Goal: Task Accomplishment & Management: Manage account settings

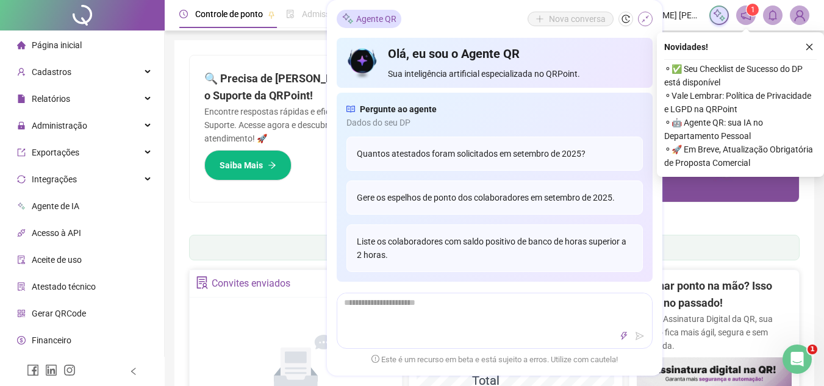
click at [647, 14] on button "button" at bounding box center [645, 19] width 15 height 15
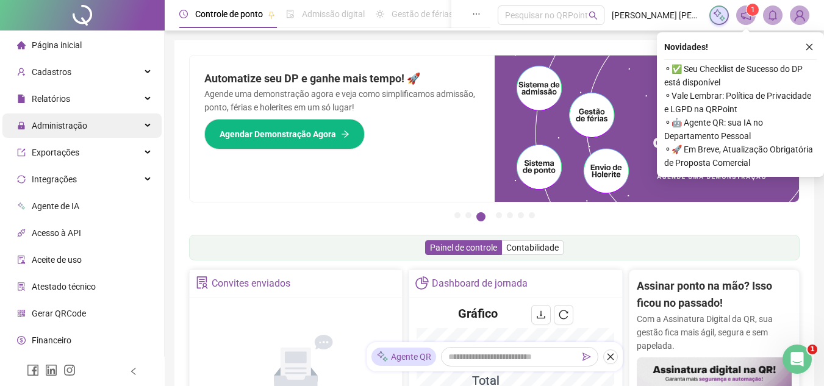
click at [31, 126] on span "Administração" at bounding box center [52, 126] width 70 height 10
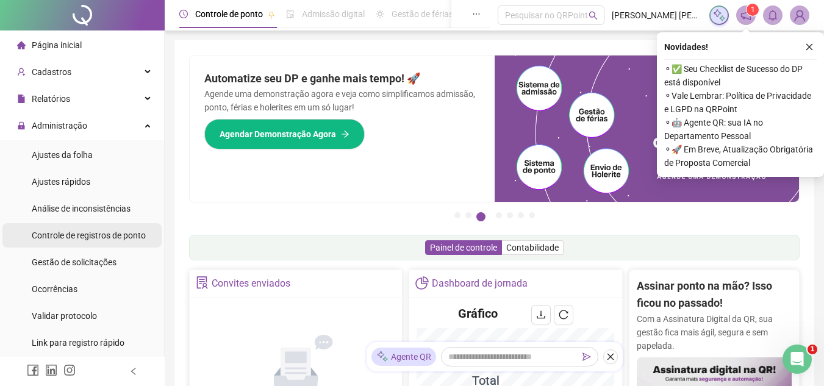
click at [106, 231] on span "Controle de registros de ponto" at bounding box center [89, 236] width 114 height 10
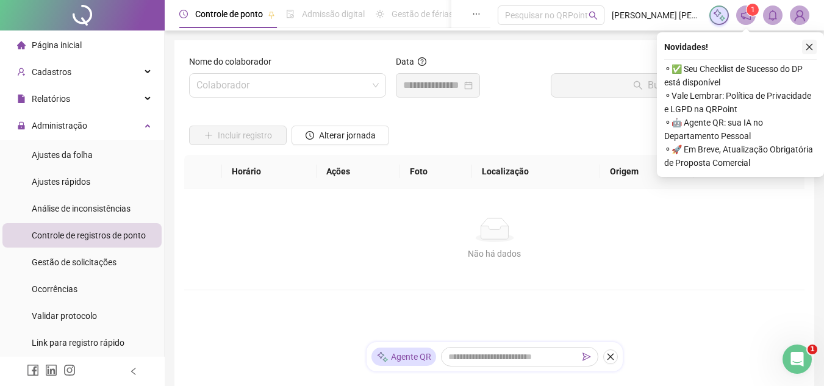
click at [808, 46] on icon "close" at bounding box center [809, 47] width 9 height 9
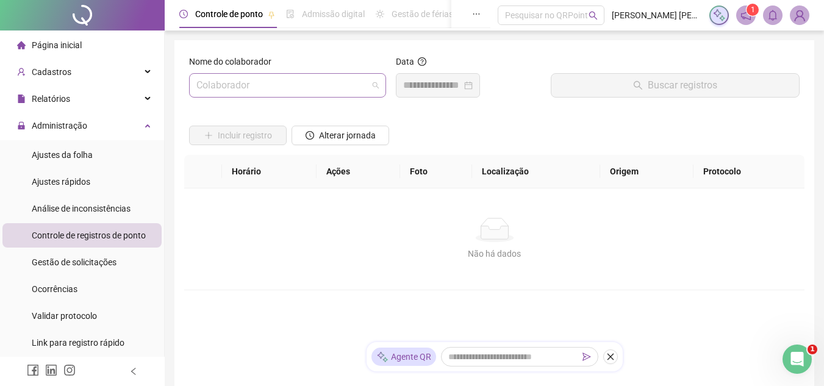
click at [377, 84] on span at bounding box center [287, 85] width 182 height 23
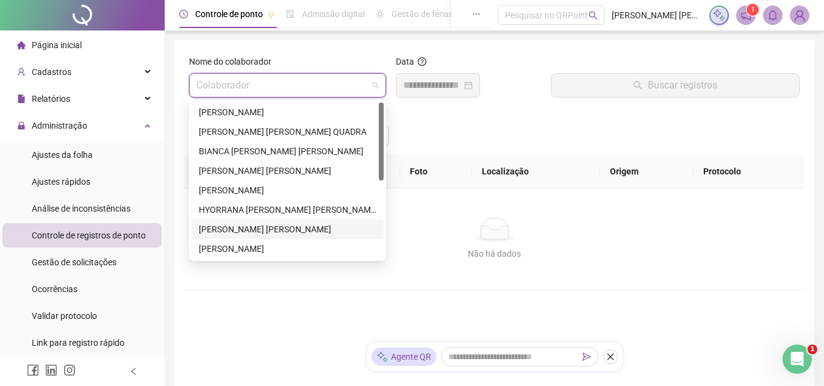
click at [276, 226] on div "[PERSON_NAME] [PERSON_NAME]" at bounding box center [288, 229] width 178 height 13
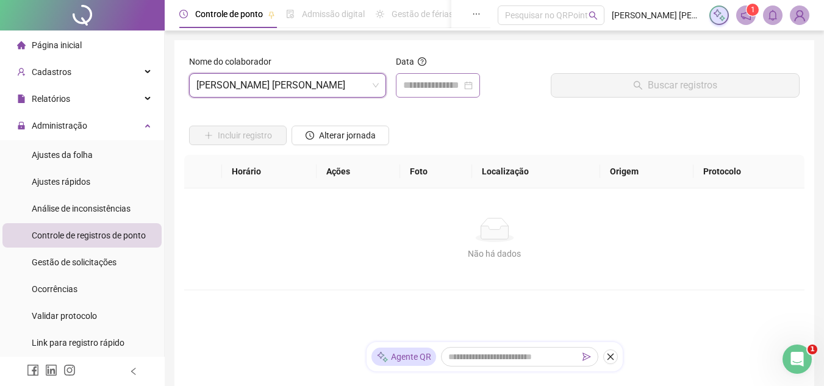
click at [473, 82] on div at bounding box center [438, 85] width 70 height 15
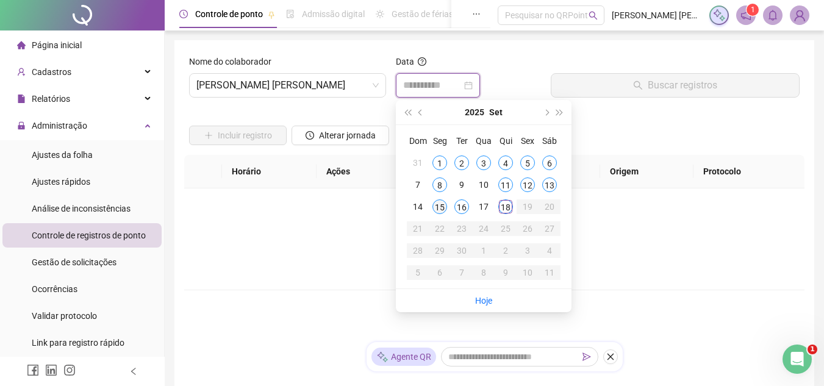
type input "**********"
click at [434, 201] on td "15" at bounding box center [440, 207] width 22 height 22
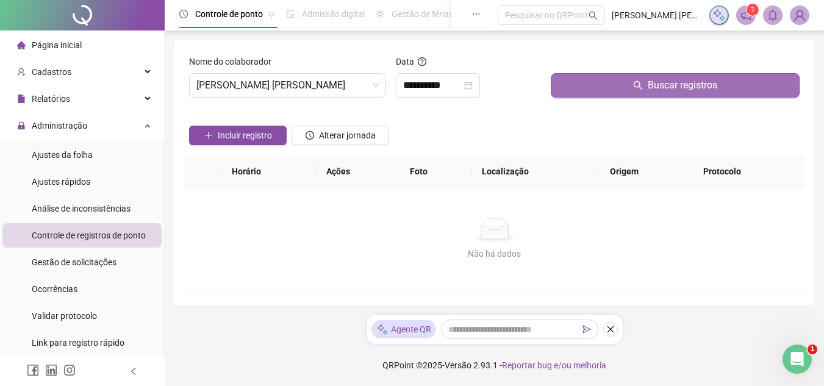
click at [596, 88] on button "Buscar registros" at bounding box center [675, 85] width 249 height 24
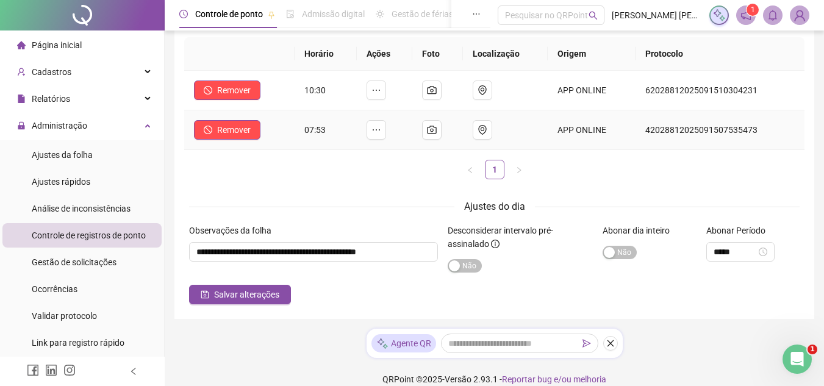
scroll to position [122, 0]
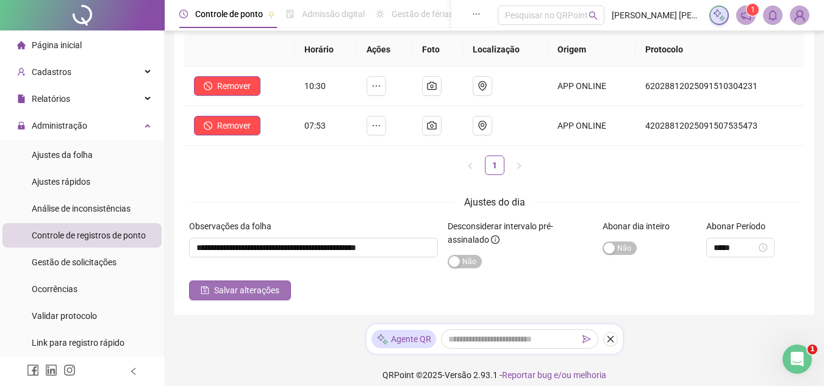
click at [251, 288] on span "Salvar alterações" at bounding box center [246, 290] width 65 height 13
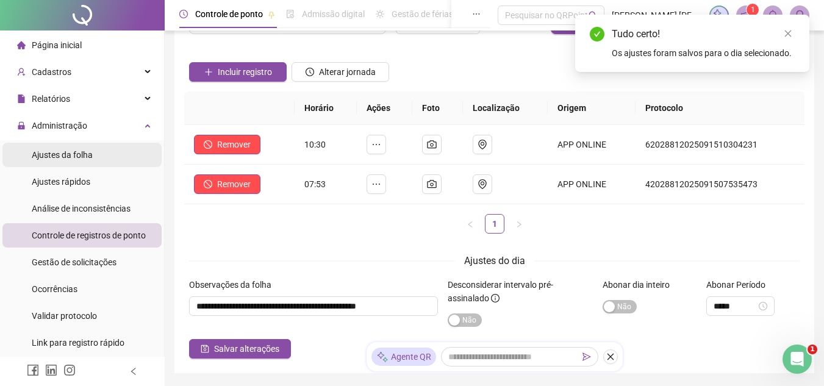
scroll to position [0, 0]
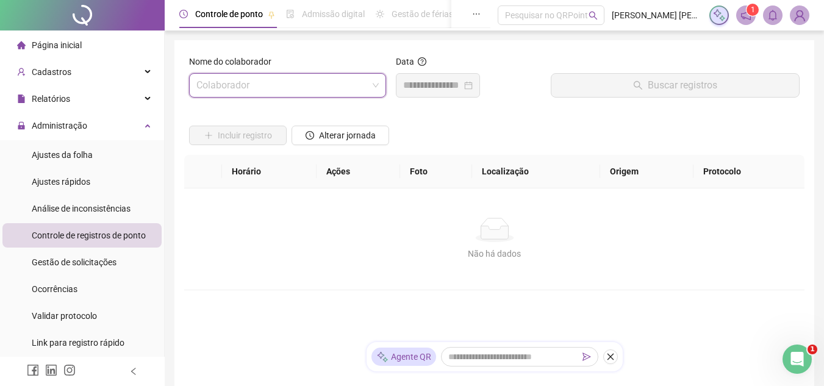
click at [377, 84] on span at bounding box center [287, 85] width 182 height 23
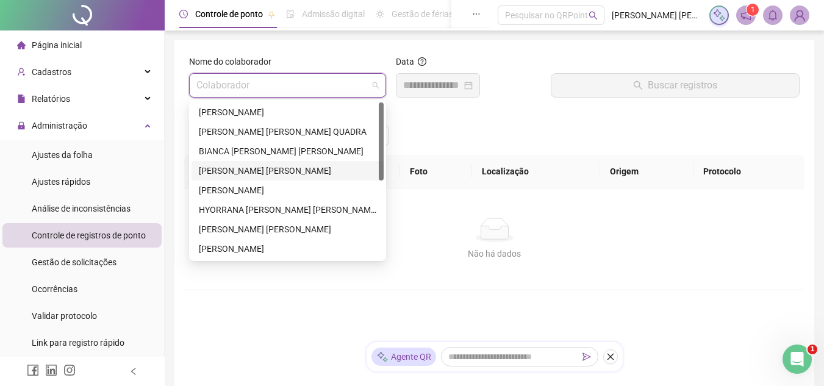
scroll to position [61, 0]
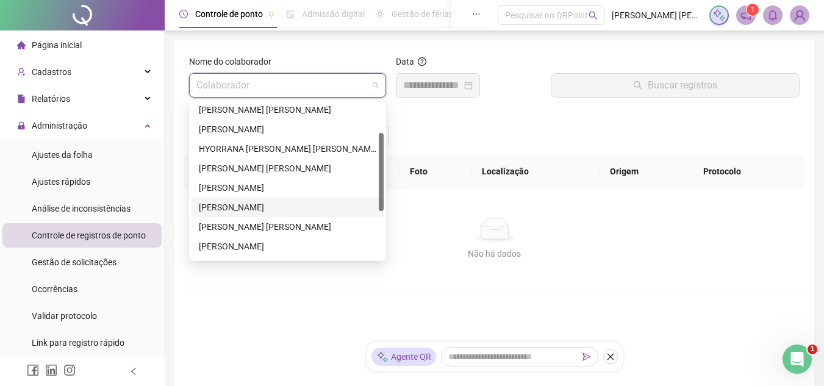
click at [255, 208] on div "[PERSON_NAME]" at bounding box center [288, 207] width 178 height 13
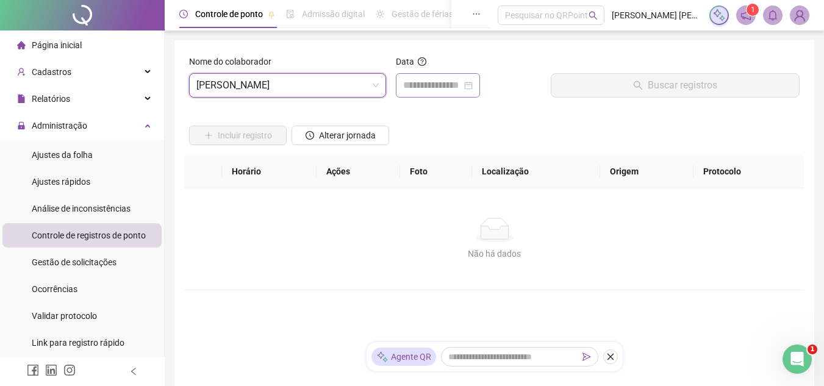
click at [473, 84] on div at bounding box center [438, 85] width 70 height 15
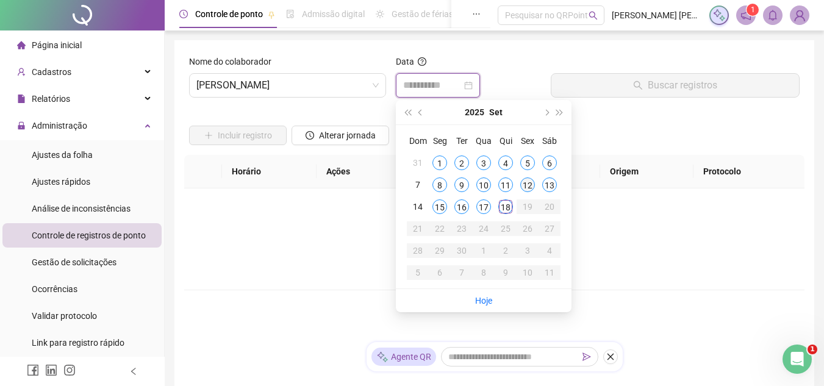
type input "**********"
click at [529, 182] on div "12" at bounding box center [527, 185] width 15 height 15
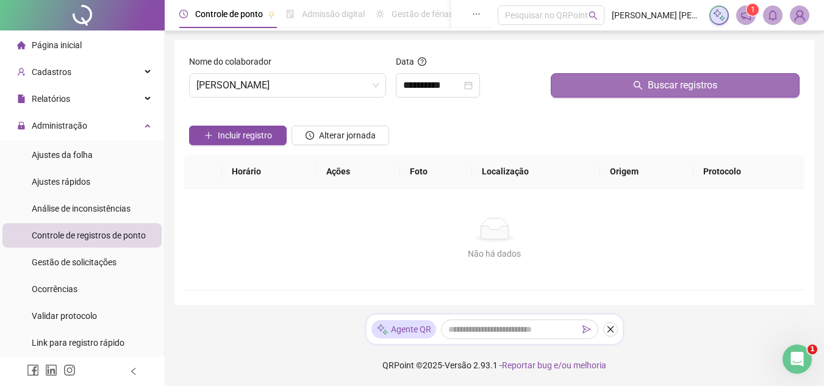
click at [605, 95] on button "Buscar registros" at bounding box center [675, 85] width 249 height 24
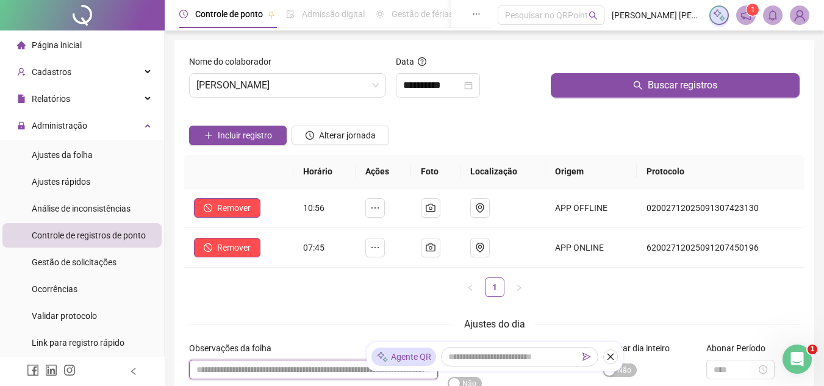
click at [328, 366] on input "textarea" at bounding box center [313, 370] width 249 height 20
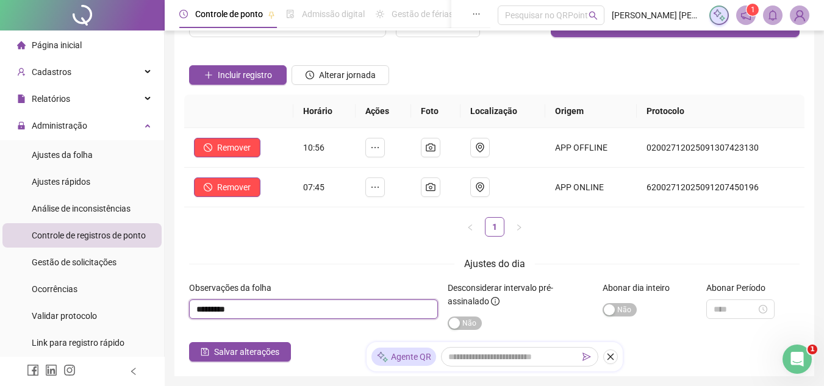
scroll to position [132, 0]
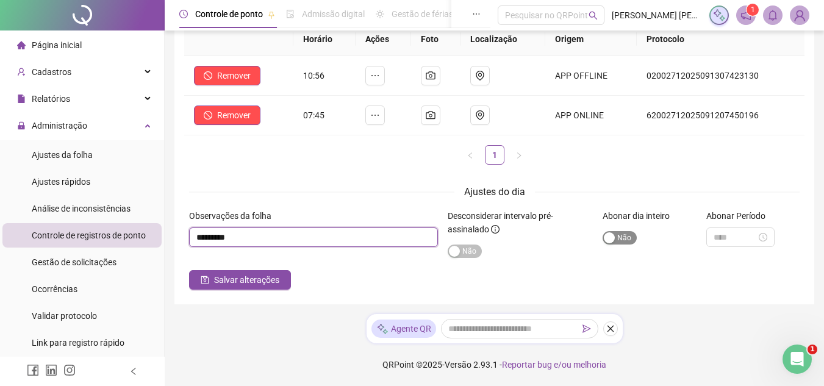
type input "********"
click at [624, 238] on span "Sim Não" at bounding box center [620, 237] width 34 height 13
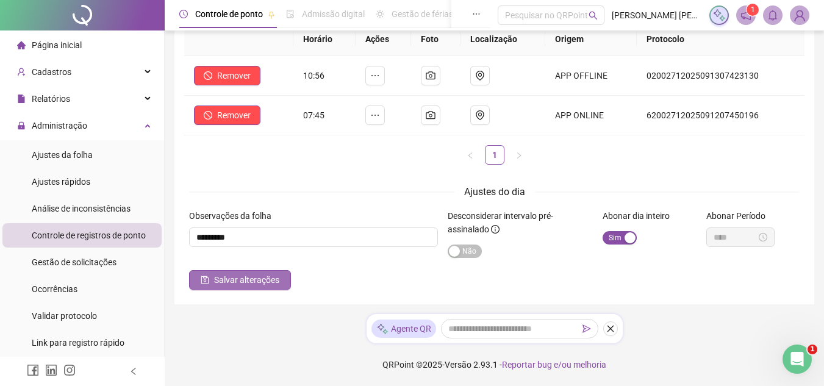
click at [270, 279] on span "Salvar alterações" at bounding box center [246, 279] width 65 height 13
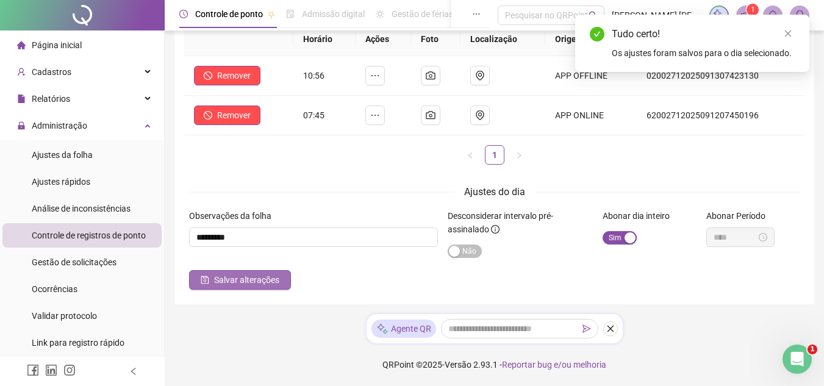
click at [269, 280] on span "Salvar alterações" at bounding box center [246, 279] width 65 height 13
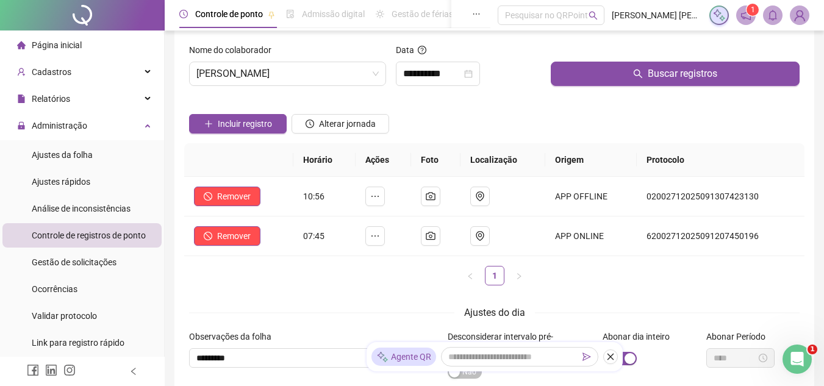
scroll to position [0, 0]
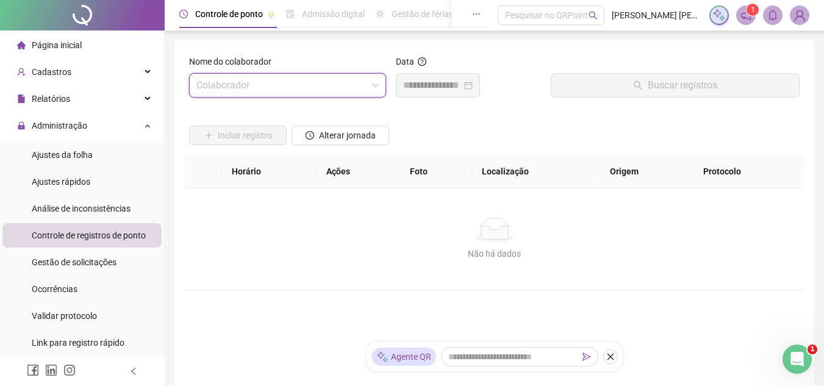
click at [374, 84] on span at bounding box center [287, 85] width 182 height 23
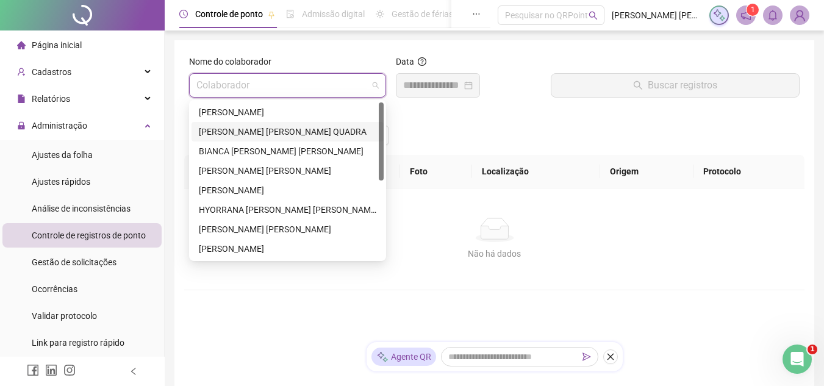
click at [275, 124] on div "[PERSON_NAME] [PERSON_NAME] QUADRA" at bounding box center [288, 132] width 192 height 20
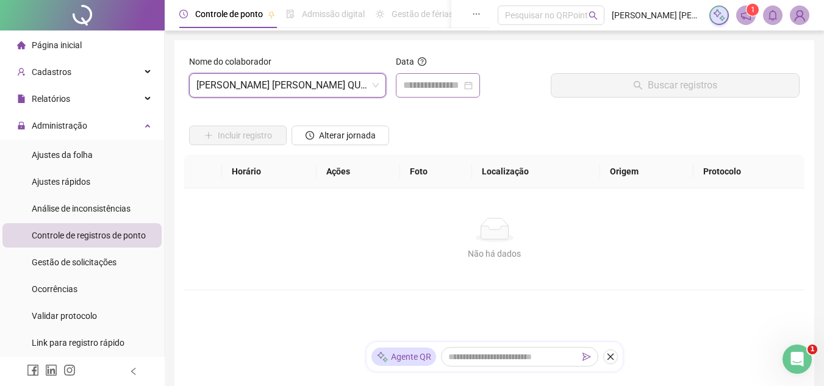
click at [480, 82] on div at bounding box center [438, 85] width 84 height 24
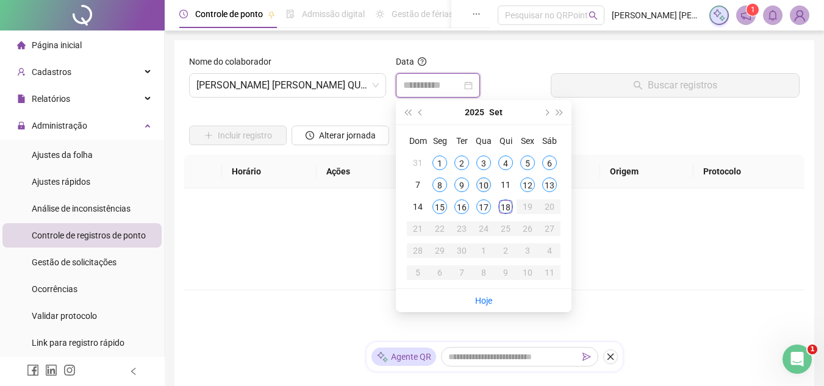
type input "**********"
click at [484, 182] on div "10" at bounding box center [484, 185] width 15 height 15
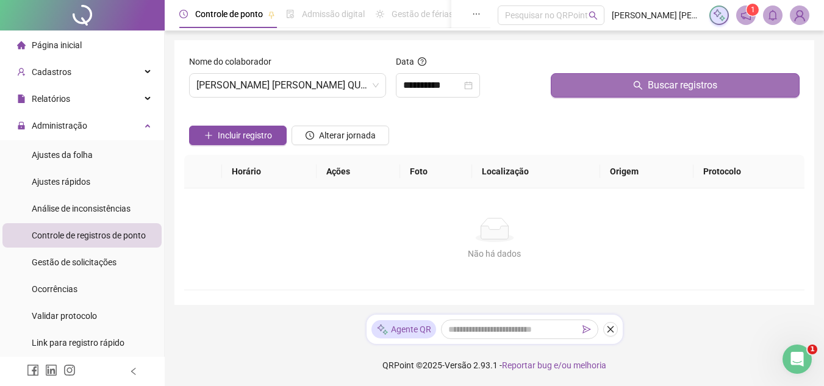
click at [595, 82] on button "Buscar registros" at bounding box center [675, 85] width 249 height 24
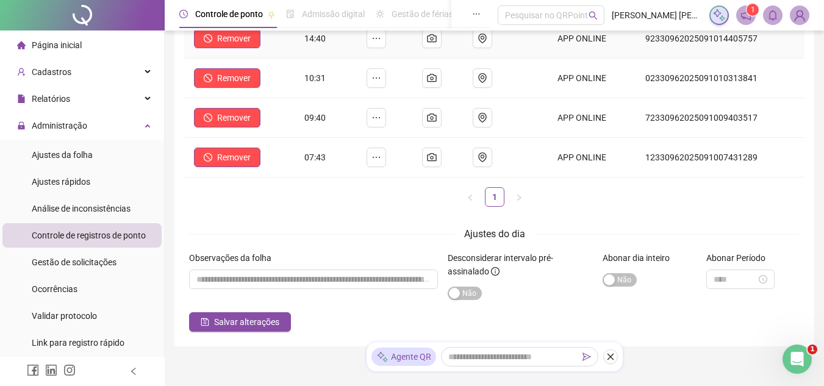
scroll to position [183, 0]
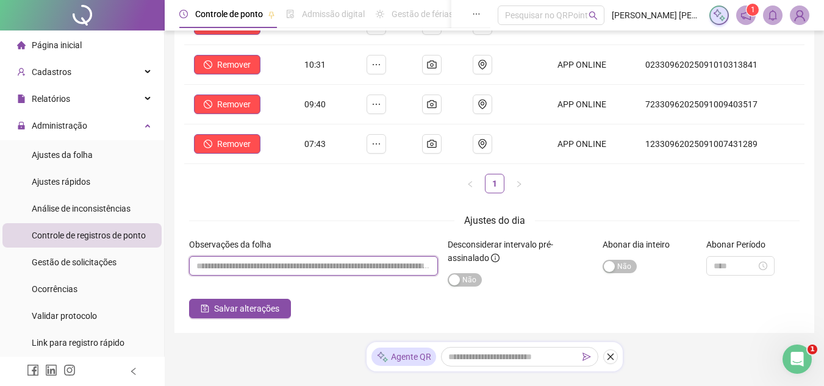
click at [287, 266] on input "textarea" at bounding box center [313, 266] width 249 height 20
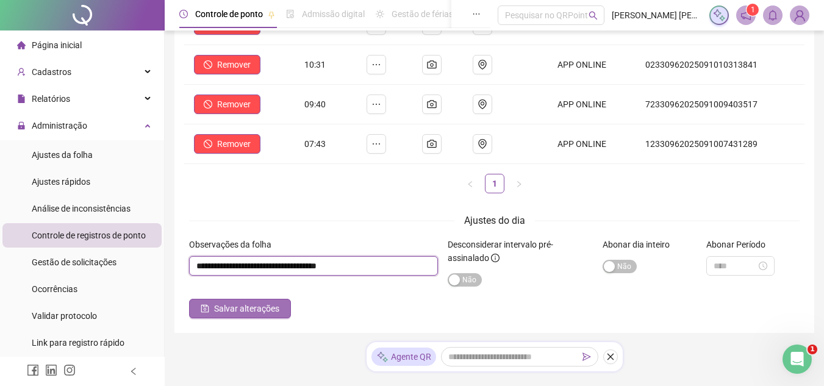
type input "**********"
click at [265, 308] on span "Salvar alterações" at bounding box center [246, 308] width 65 height 13
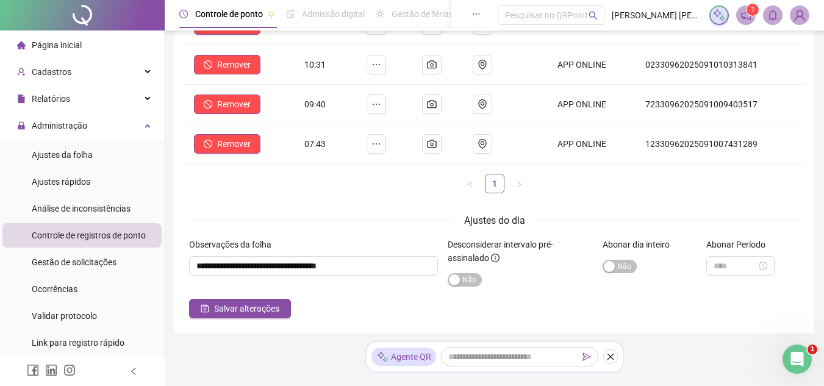
scroll to position [212, 0]
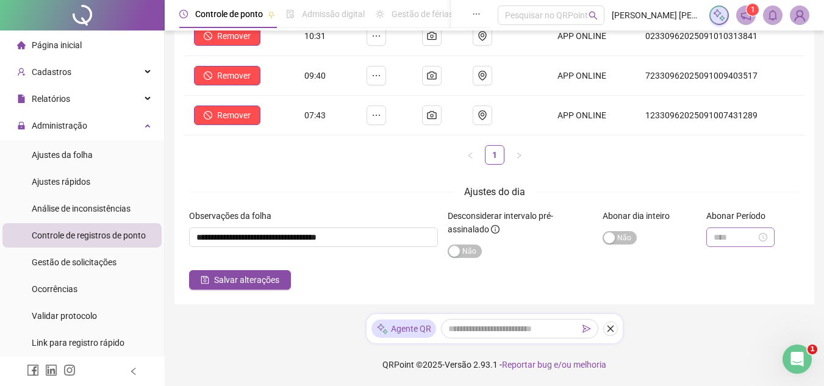
click at [768, 236] on div at bounding box center [741, 237] width 54 height 13
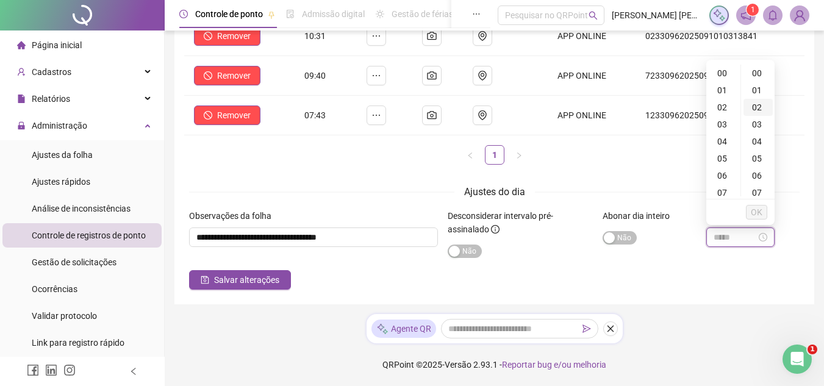
type input "*****"
click at [721, 89] on div "01" at bounding box center [723, 90] width 29 height 17
click at [763, 70] on div "00" at bounding box center [758, 73] width 29 height 17
type input "*****"
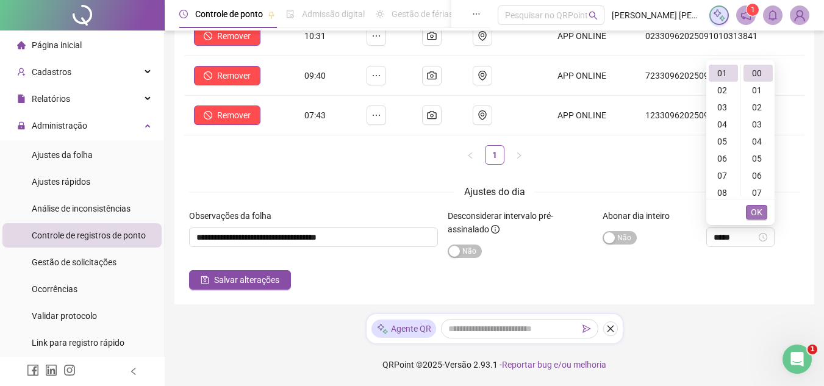
click at [755, 208] on span "OK" at bounding box center [757, 212] width 12 height 13
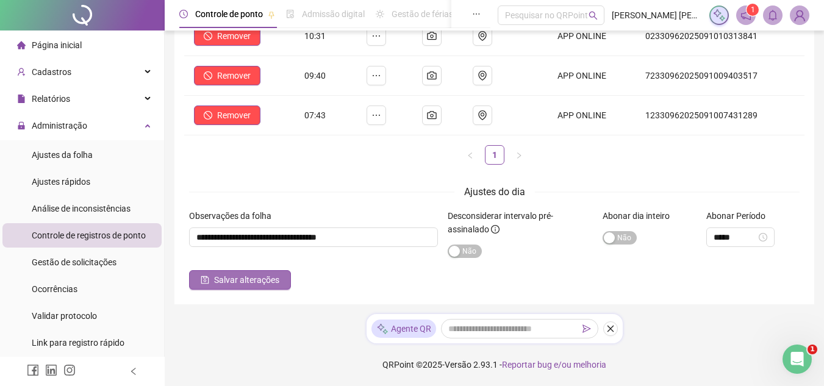
click at [253, 276] on span "Salvar alterações" at bounding box center [246, 279] width 65 height 13
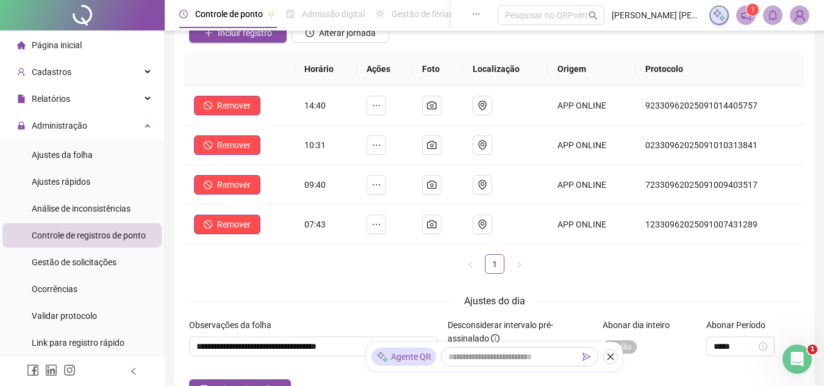
scroll to position [0, 0]
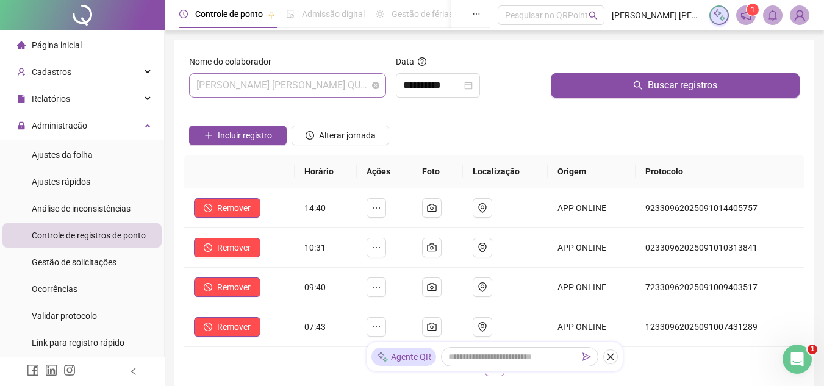
click at [366, 87] on span "[PERSON_NAME] [PERSON_NAME] QUADRA" at bounding box center [287, 85] width 182 height 23
click at [473, 85] on icon "close-circle" at bounding box center [468, 85] width 9 height 9
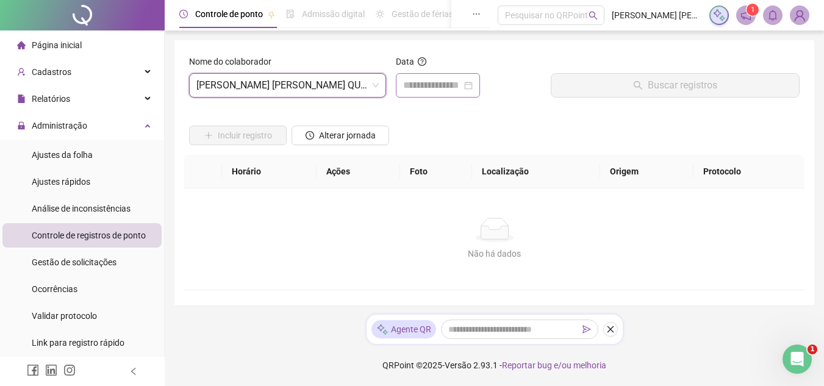
click at [473, 85] on div at bounding box center [438, 85] width 70 height 15
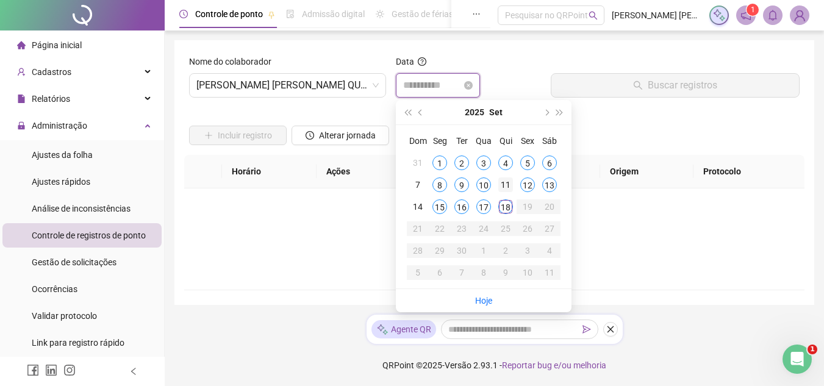
type input "**********"
click at [504, 179] on div "11" at bounding box center [505, 185] width 15 height 15
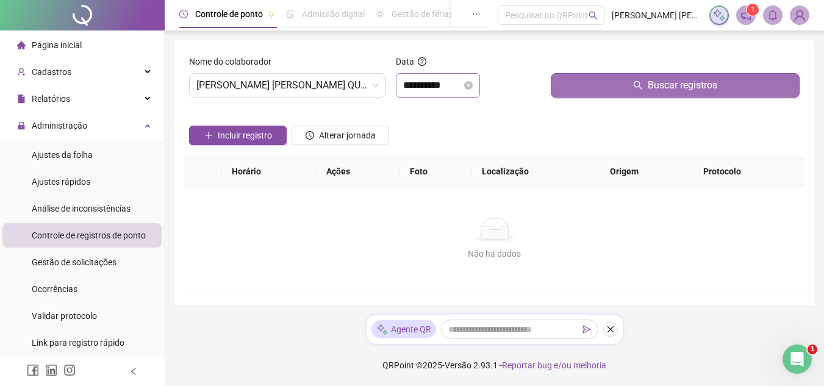
click at [569, 88] on button "Buscar registros" at bounding box center [675, 85] width 249 height 24
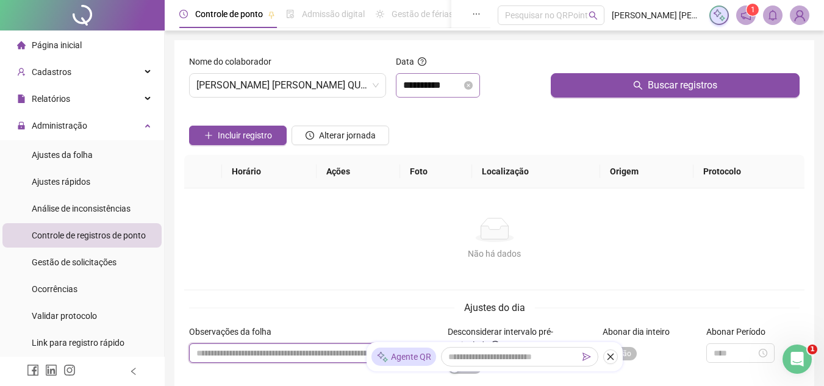
click at [270, 361] on input "textarea" at bounding box center [313, 354] width 249 height 20
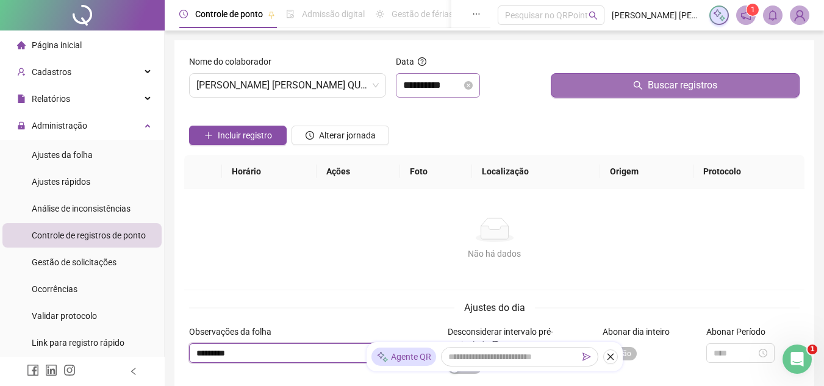
type input "********"
click at [673, 95] on button "Buscar registros" at bounding box center [675, 85] width 249 height 24
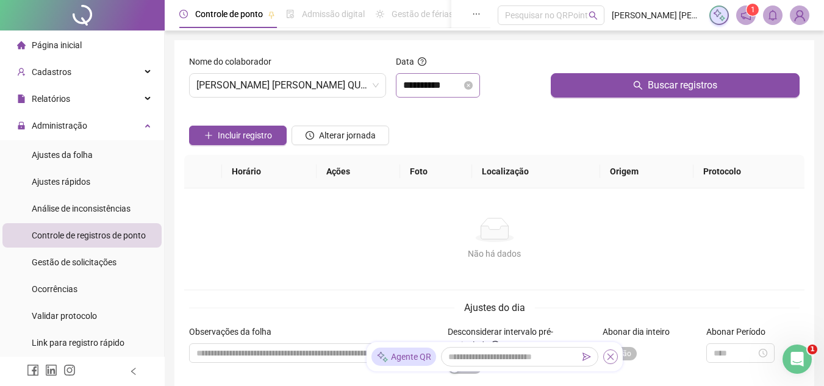
click at [609, 357] on icon "close" at bounding box center [610, 357] width 9 height 9
click at [625, 353] on span "Sim Não" at bounding box center [620, 353] width 34 height 13
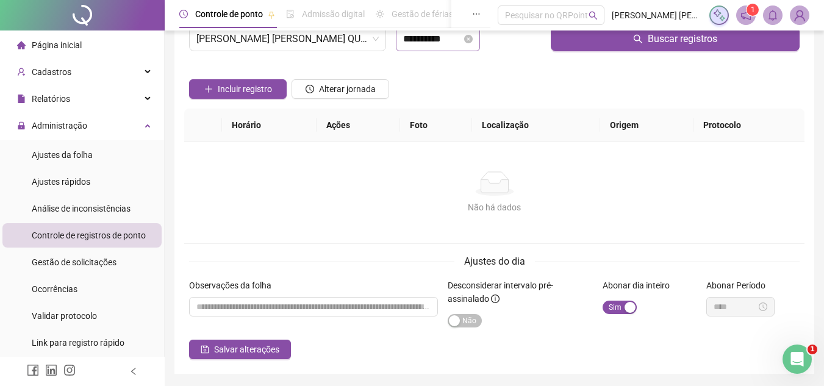
scroll to position [87, 0]
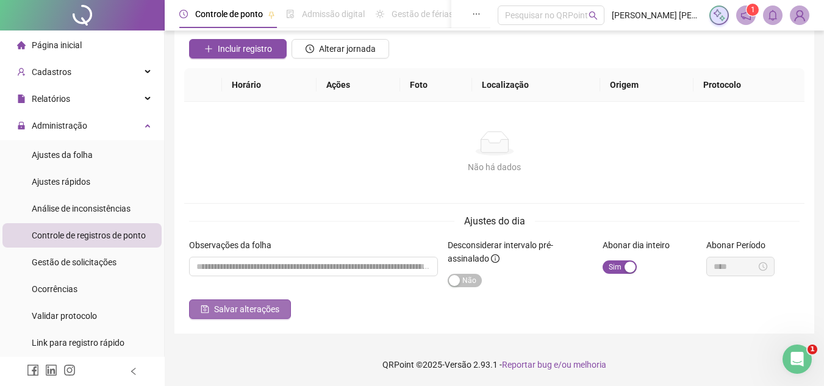
click at [251, 312] on span "Salvar alterações" at bounding box center [246, 309] width 65 height 13
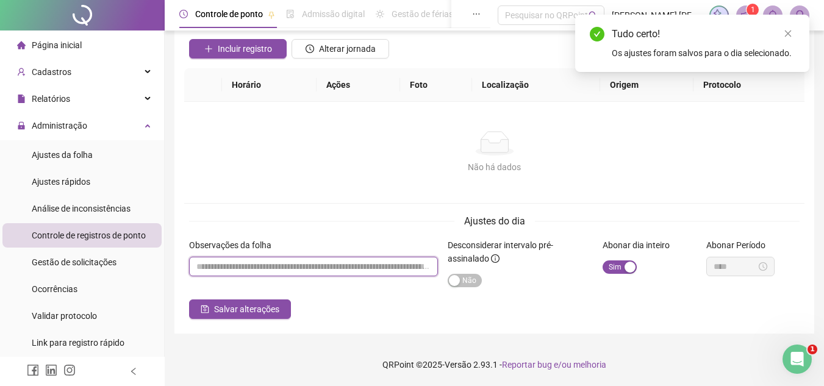
click at [354, 273] on input "textarea" at bounding box center [313, 267] width 249 height 20
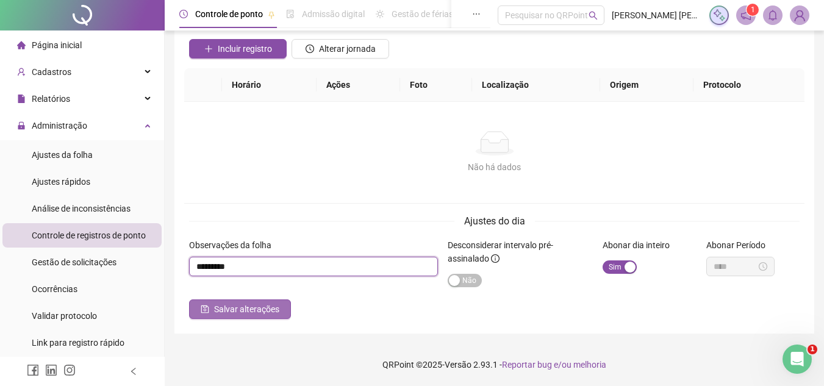
type input "********"
click at [234, 307] on span "Salvar alterações" at bounding box center [246, 309] width 65 height 13
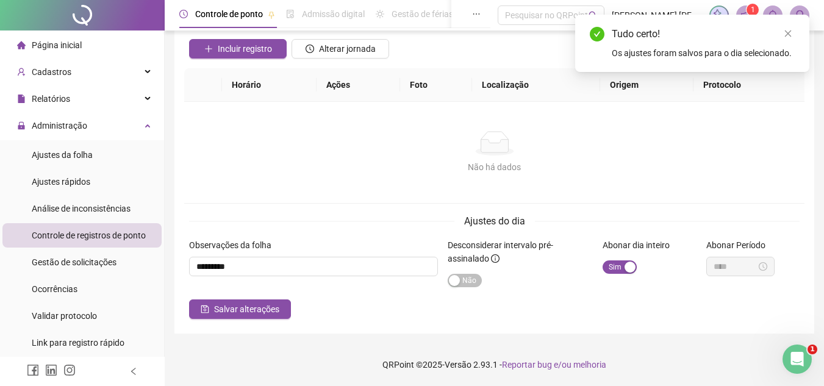
scroll to position [0, 0]
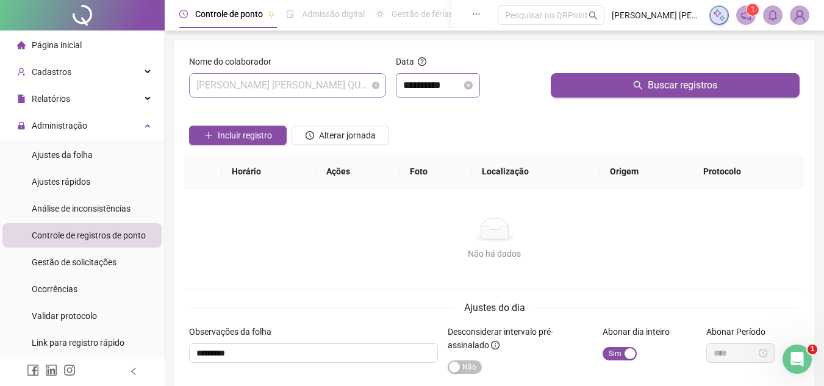
click at [378, 81] on span "[PERSON_NAME] [PERSON_NAME] QUADRA" at bounding box center [287, 85] width 182 height 23
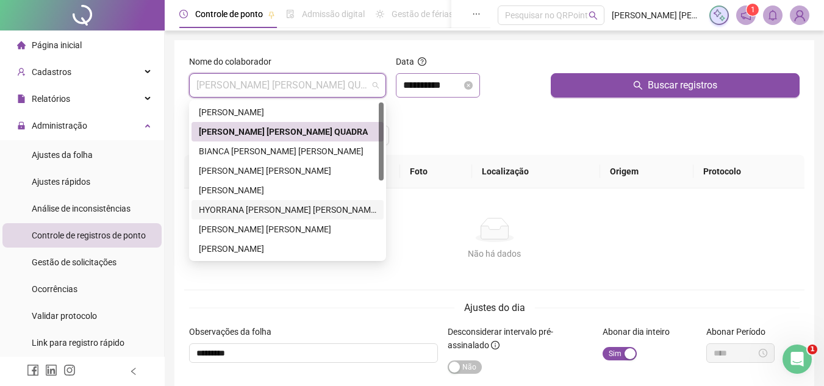
drag, startPoint x: 282, startPoint y: 204, endPoint x: 414, endPoint y: 149, distance: 142.2
click at [292, 205] on div "HYORRANA [PERSON_NAME] [PERSON_NAME]" at bounding box center [288, 209] width 178 height 13
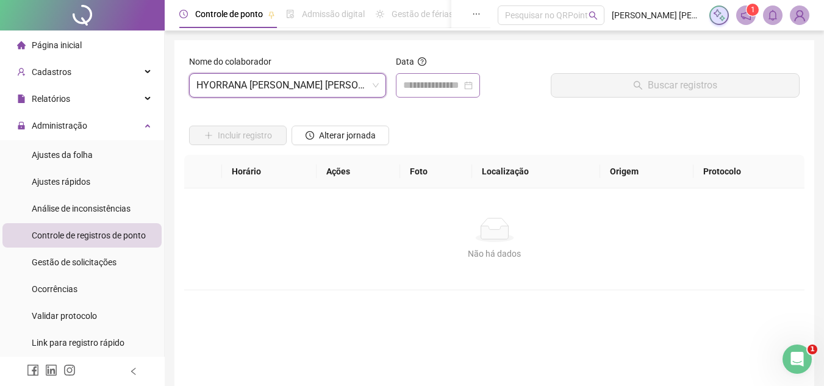
click at [473, 83] on div at bounding box center [438, 85] width 70 height 15
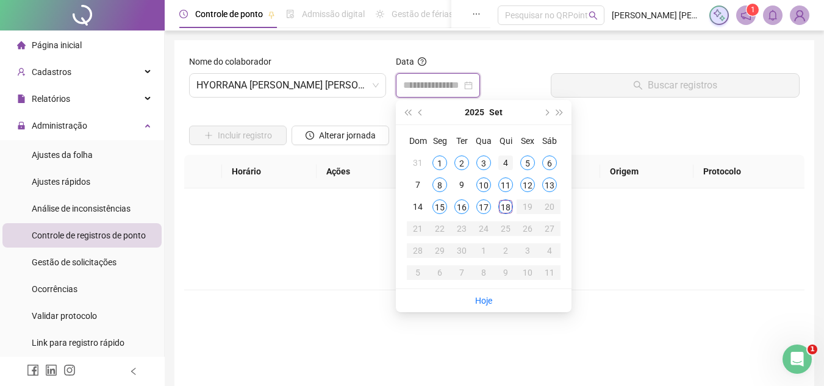
type input "**********"
drag, startPoint x: 499, startPoint y: 159, endPoint x: 534, endPoint y: 126, distance: 47.9
click at [508, 154] on td "4" at bounding box center [506, 163] width 22 height 22
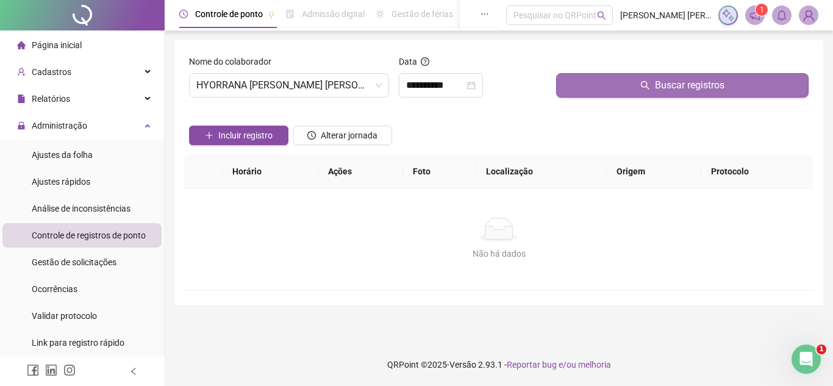
click at [580, 87] on button "Buscar registros" at bounding box center [682, 85] width 253 height 24
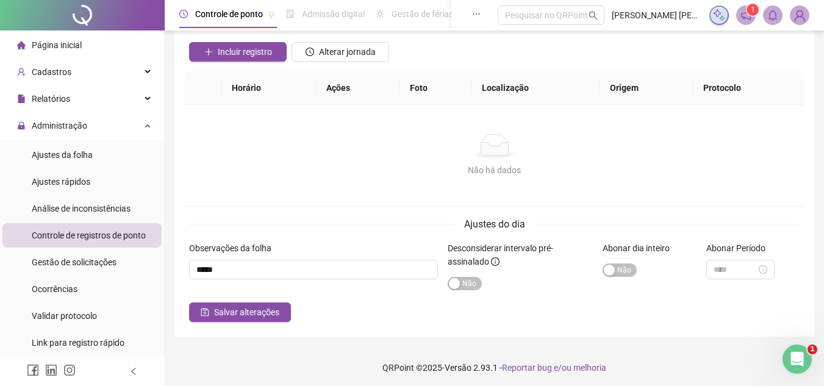
scroll to position [87, 0]
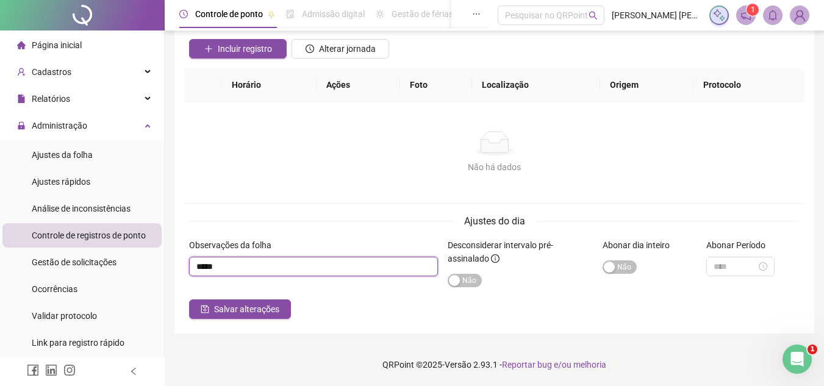
drag, startPoint x: 237, startPoint y: 262, endPoint x: 154, endPoint y: 264, distance: 83.6
click at [154, 262] on div "**********" at bounding box center [412, 149] width 824 height 473
type input "********"
click at [217, 314] on span "Salvar alterações" at bounding box center [246, 309] width 65 height 13
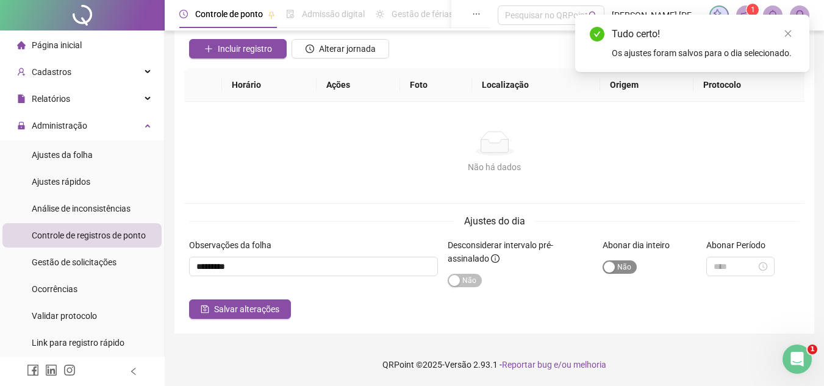
click at [627, 269] on span "Sim Não" at bounding box center [620, 267] width 34 height 13
click at [246, 309] on span "Salvar alterações" at bounding box center [246, 309] width 65 height 13
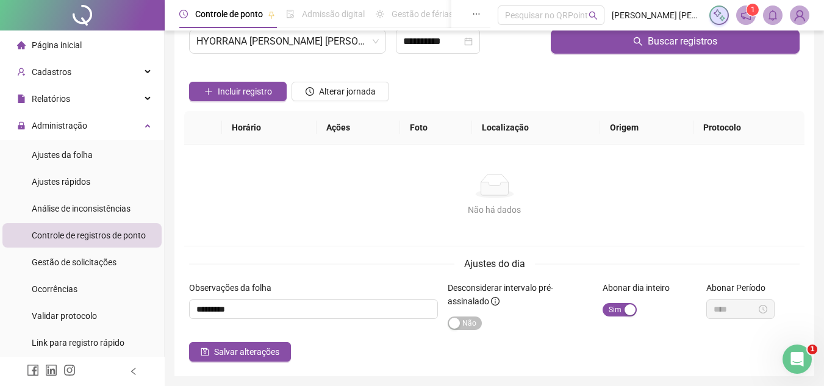
scroll to position [0, 0]
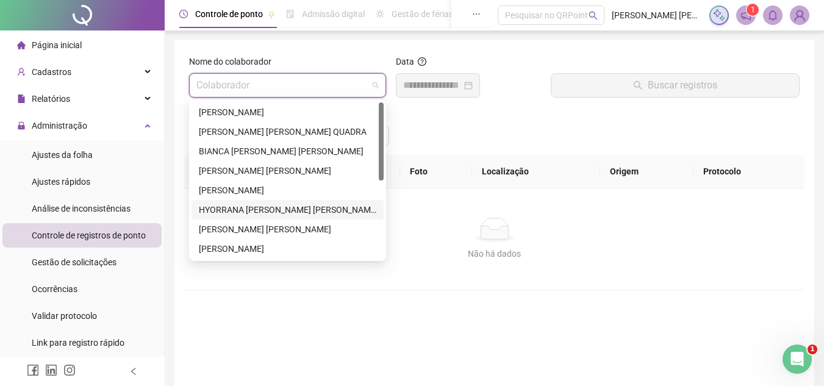
click at [376, 87] on span at bounding box center [287, 85] width 182 height 23
drag, startPoint x: 286, startPoint y: 115, endPoint x: 459, endPoint y: 99, distance: 174.1
click at [293, 113] on div "[PERSON_NAME]" at bounding box center [288, 112] width 178 height 13
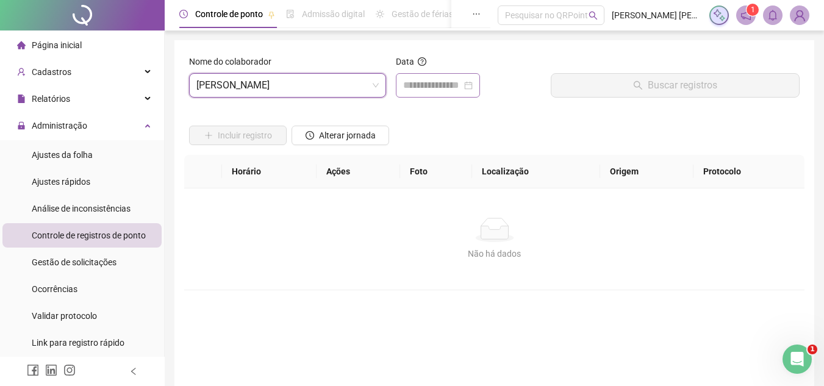
click at [473, 84] on div at bounding box center [438, 85] width 70 height 15
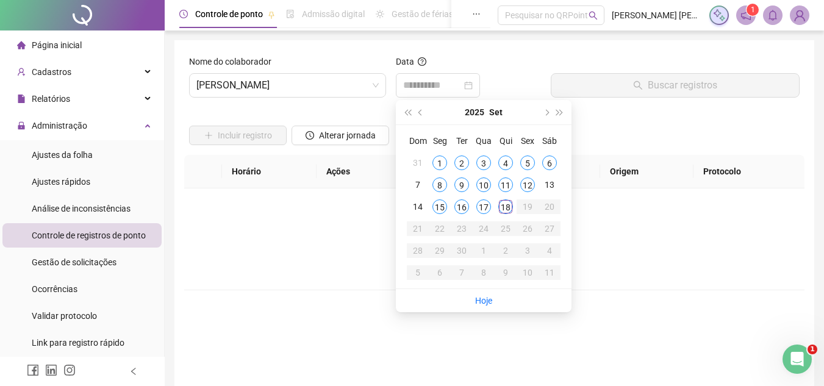
drag, startPoint x: 527, startPoint y: 185, endPoint x: 580, endPoint y: 138, distance: 71.7
click at [544, 173] on tbody "31 1 2 3 4 5 6 7 8 9 10 11 12 13 14 15 16 17 18 19 20 21 22 23 24 25 26 27 28 2…" at bounding box center [484, 218] width 154 height 132
type input "**********"
click at [548, 181] on div "13" at bounding box center [549, 185] width 15 height 15
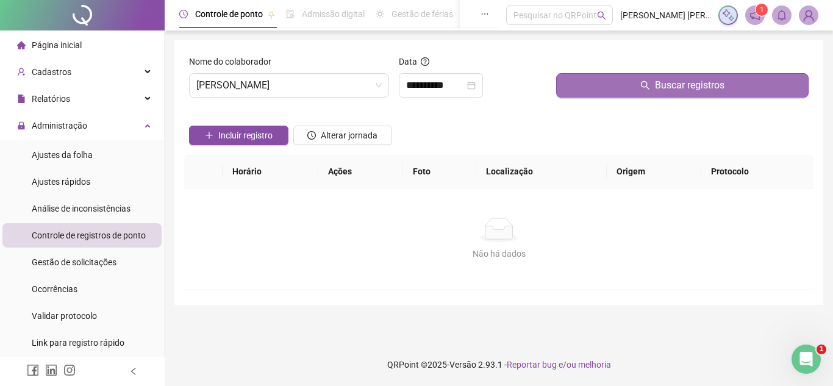
click at [605, 82] on button "Buscar registros" at bounding box center [682, 85] width 253 height 24
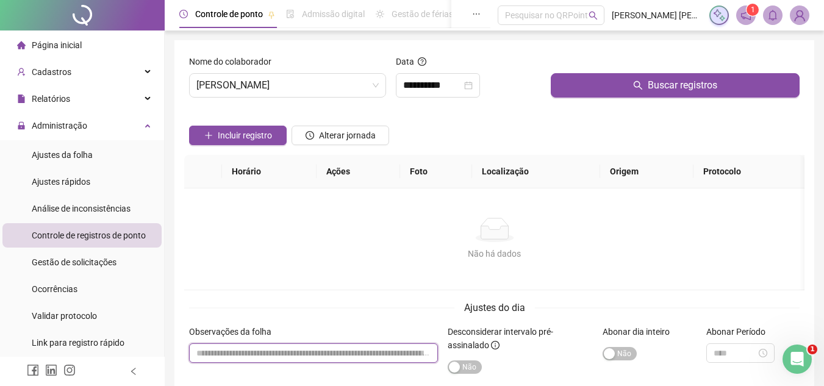
click at [265, 350] on input "textarea" at bounding box center [313, 354] width 249 height 20
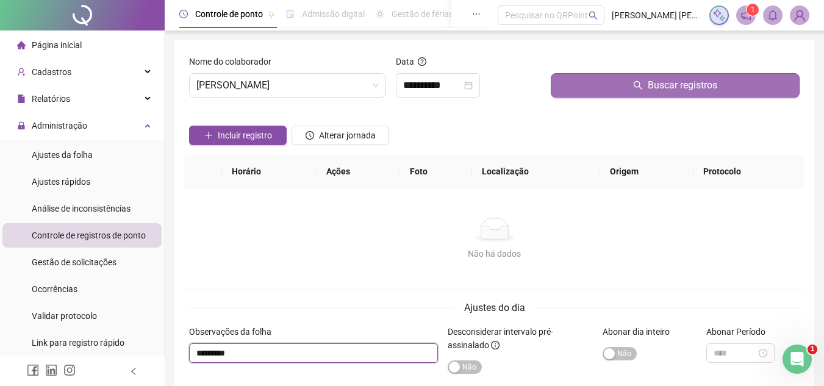
type input "********"
click at [680, 87] on span "Buscar registros" at bounding box center [683, 85] width 70 height 15
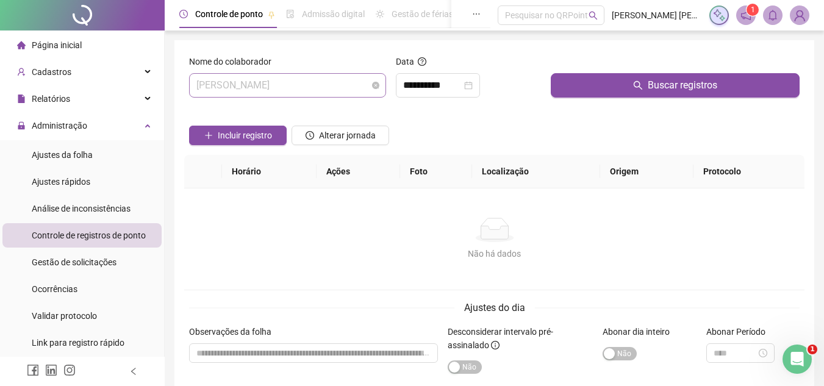
click at [380, 83] on div "[PERSON_NAME]" at bounding box center [287, 85] width 197 height 24
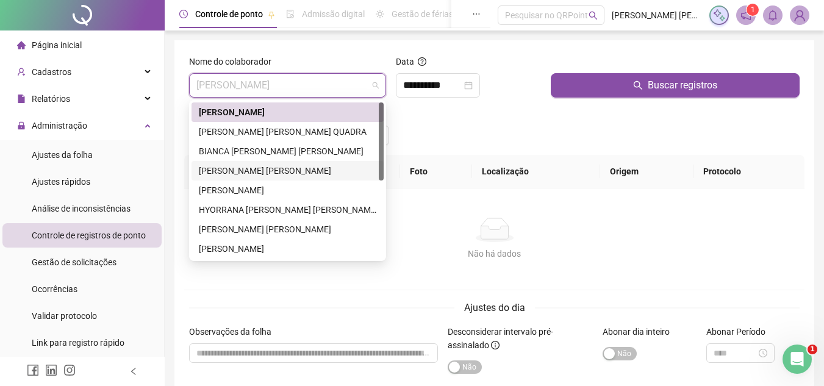
scroll to position [122, 0]
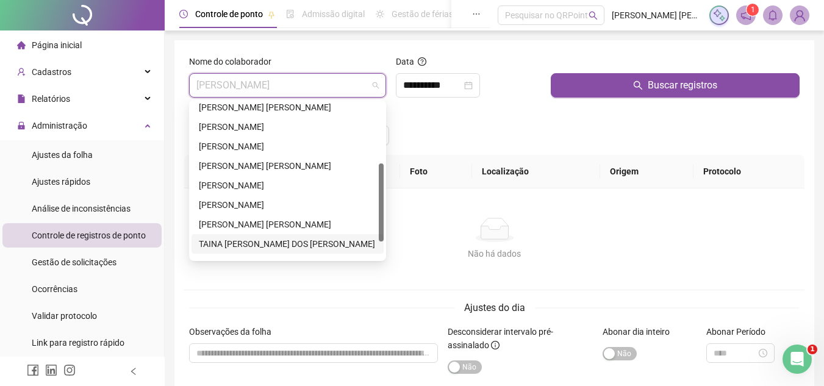
click at [276, 243] on div "TAINA [PERSON_NAME] DOS [PERSON_NAME]" at bounding box center [288, 243] width 178 height 13
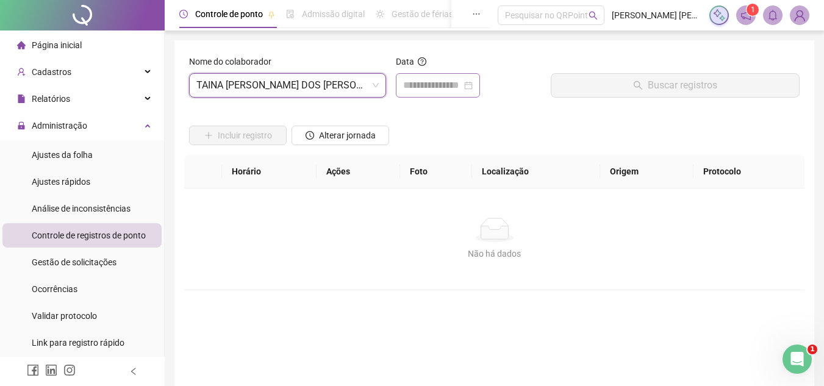
click at [473, 82] on div at bounding box center [438, 85] width 70 height 15
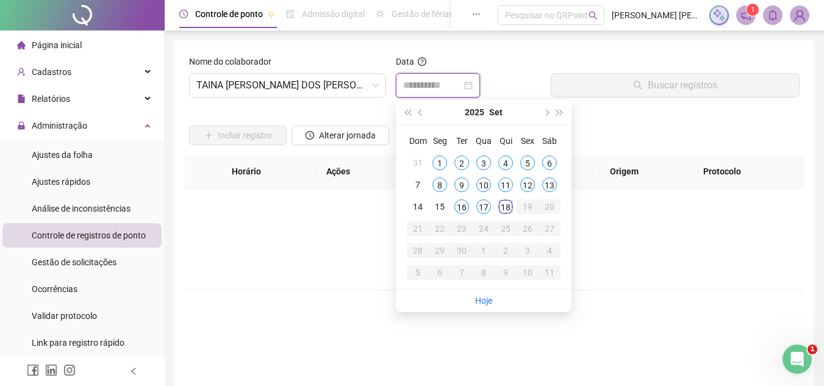
type input "**********"
click at [441, 207] on div "15" at bounding box center [440, 207] width 15 height 15
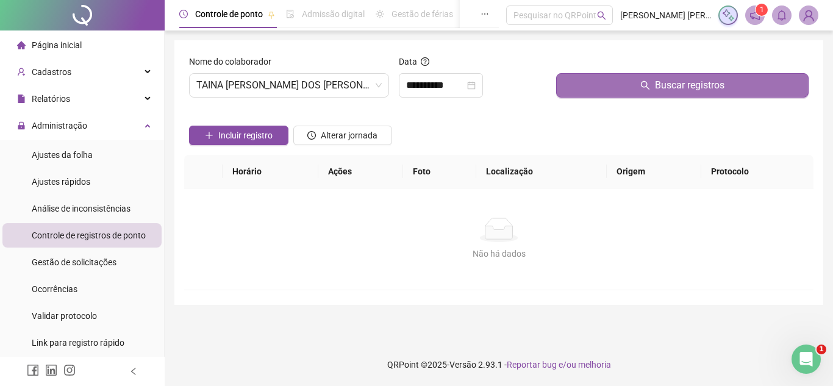
click at [599, 79] on button "Buscar registros" at bounding box center [682, 85] width 253 height 24
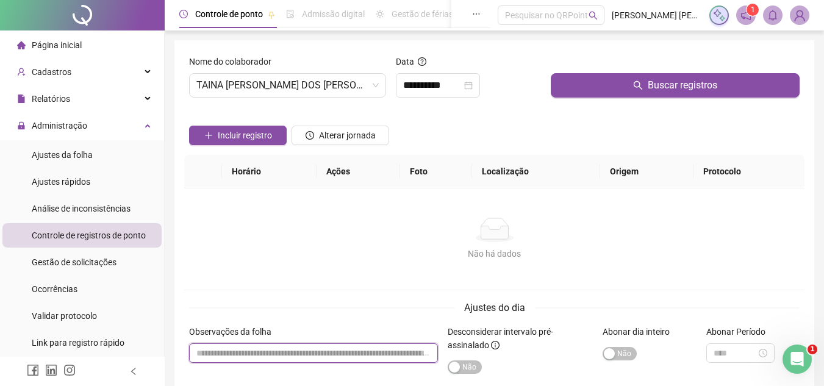
click at [273, 348] on input "textarea" at bounding box center [313, 354] width 249 height 20
type input "********"
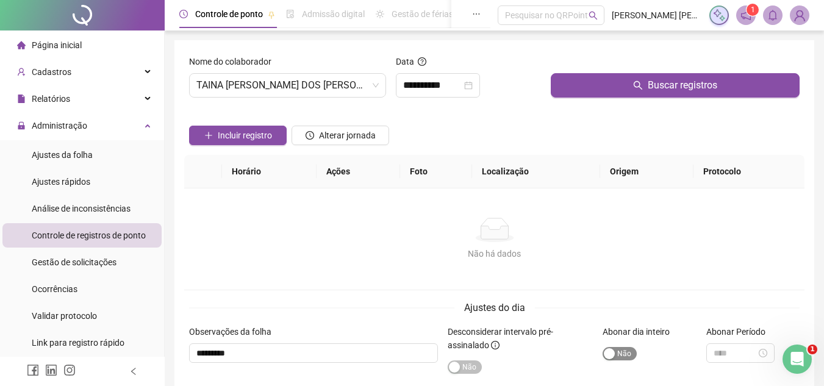
click at [632, 357] on span "Sim Não" at bounding box center [620, 353] width 34 height 13
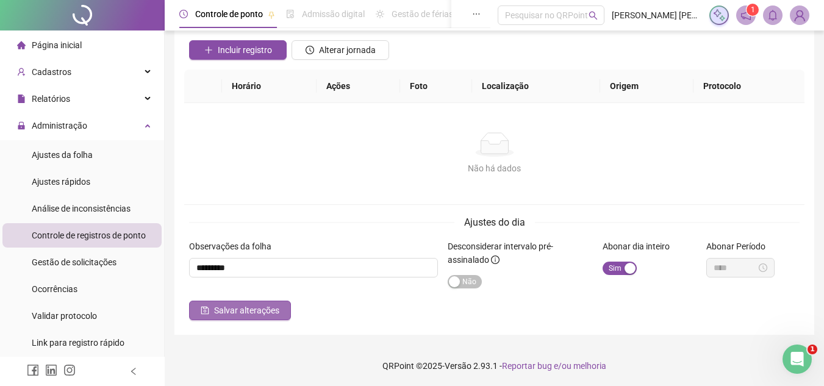
scroll to position [87, 0]
click at [273, 310] on span "Salvar alterações" at bounding box center [246, 309] width 65 height 13
click at [242, 309] on span "Salvar alterações" at bounding box center [246, 309] width 65 height 13
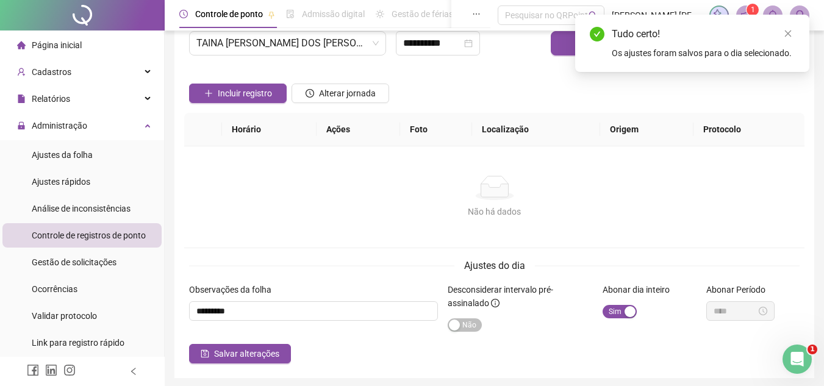
scroll to position [0, 0]
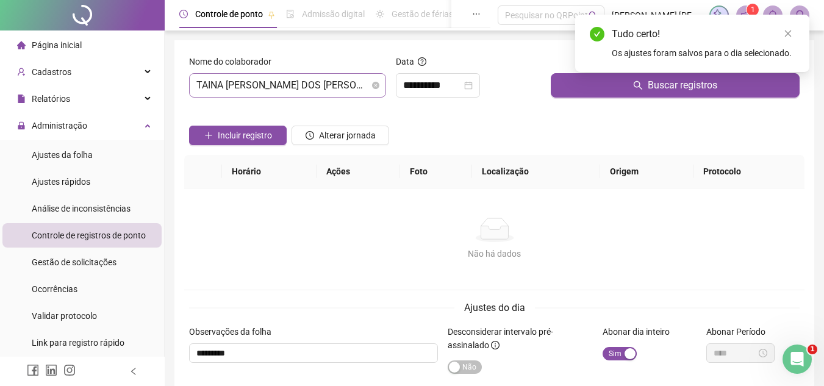
click at [372, 85] on span "TAINA [PERSON_NAME] DOS [PERSON_NAME]" at bounding box center [287, 85] width 182 height 23
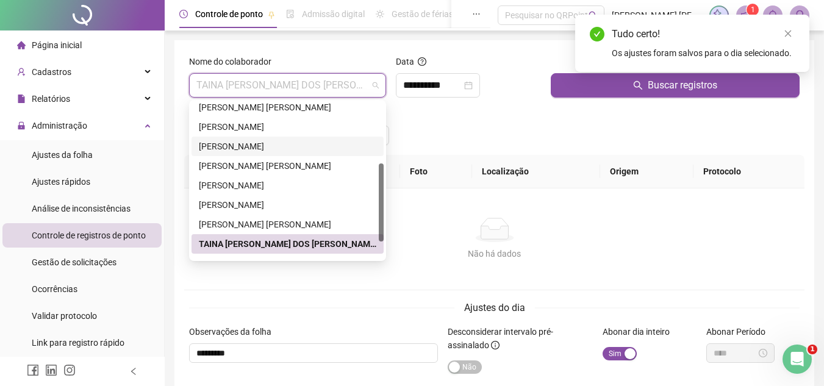
click at [261, 145] on div "[PERSON_NAME]" at bounding box center [288, 146] width 178 height 13
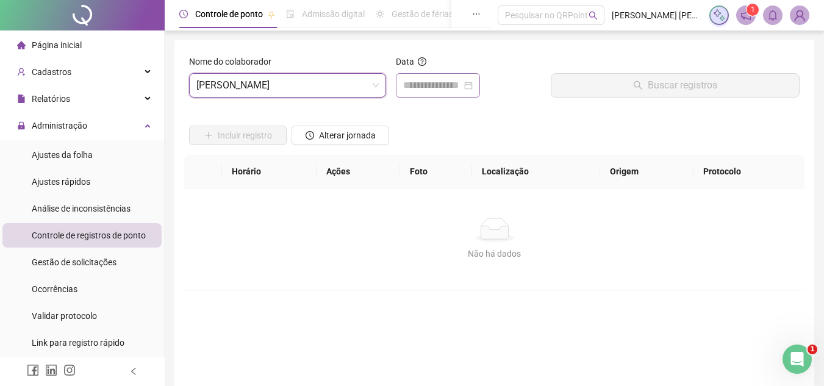
click at [473, 86] on div at bounding box center [438, 85] width 70 height 15
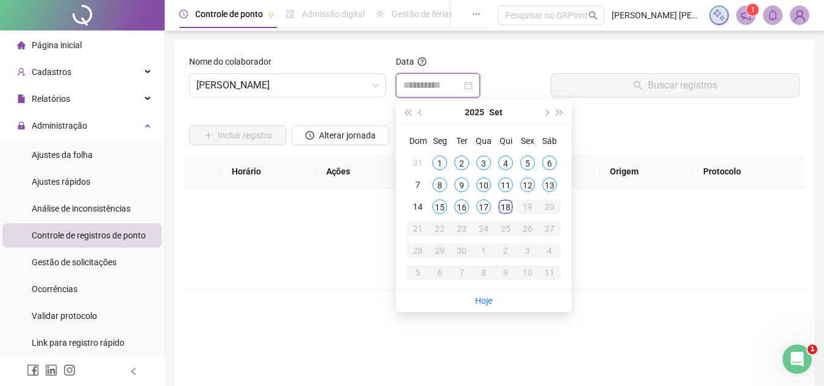
type input "**********"
drag, startPoint x: 463, startPoint y: 207, endPoint x: 499, endPoint y: 164, distance: 56.3
click at [462, 207] on div "16" at bounding box center [462, 207] width 15 height 15
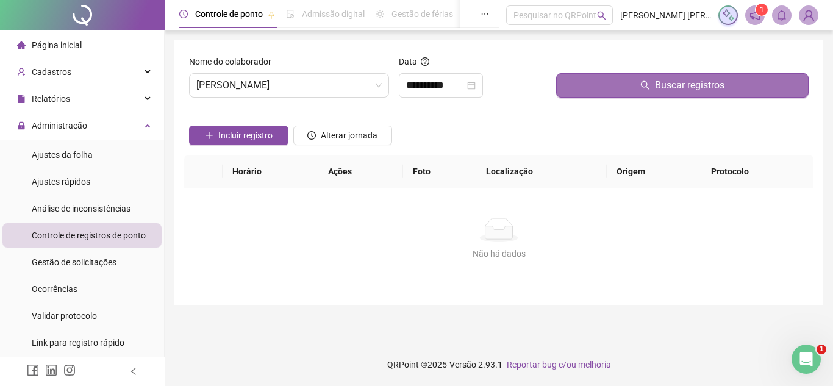
click at [584, 85] on button "Buscar registros" at bounding box center [682, 85] width 253 height 24
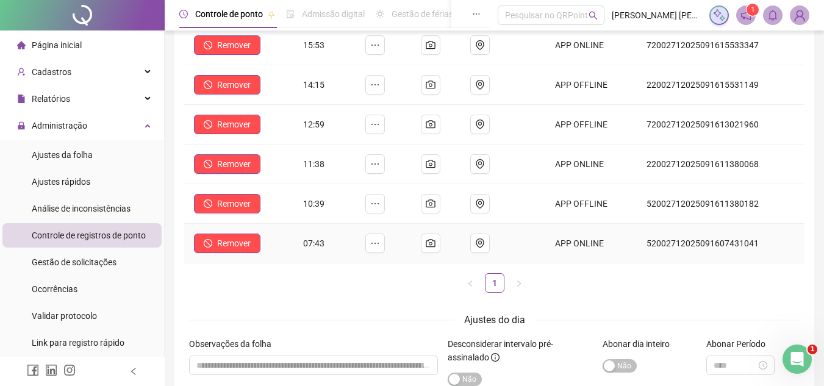
scroll to position [244, 0]
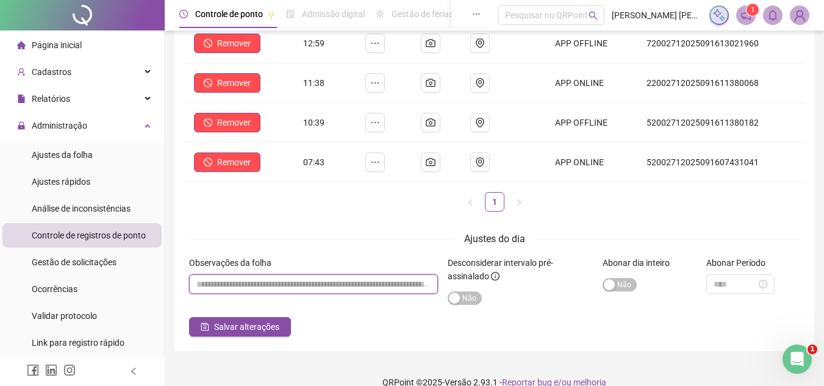
click at [299, 282] on input "textarea" at bounding box center [313, 285] width 249 height 20
click at [768, 281] on div at bounding box center [741, 284] width 54 height 13
type input "**********"
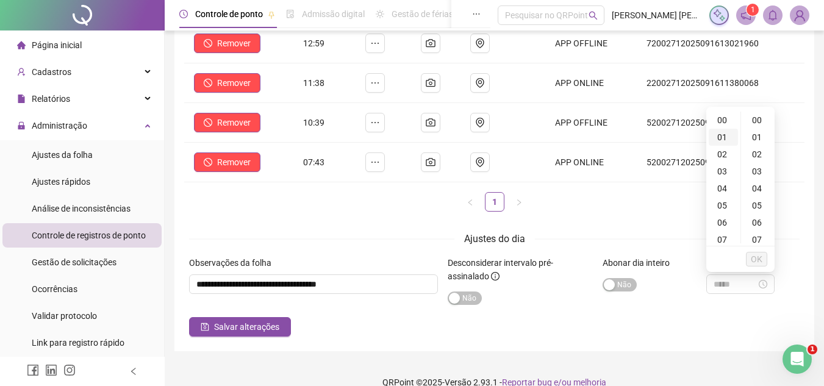
click at [724, 131] on div "01" at bounding box center [723, 137] width 29 height 17
click at [754, 124] on div "00" at bounding box center [758, 120] width 29 height 17
type input "*****"
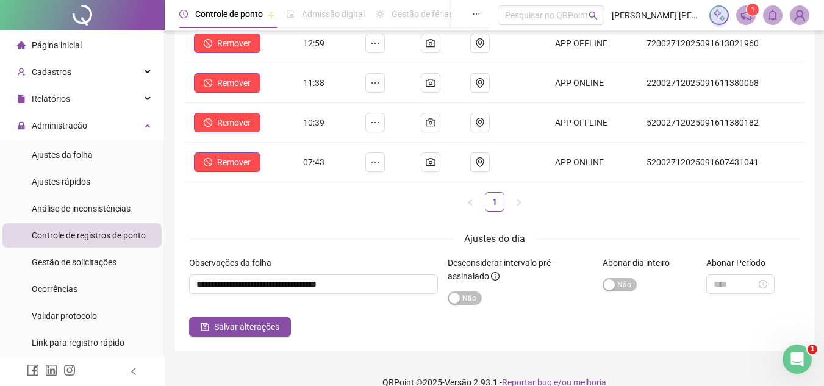
click at [262, 315] on div "Observações da folha" at bounding box center [313, 286] width 259 height 61
click at [261, 328] on span "Salvar alterações" at bounding box center [246, 326] width 65 height 13
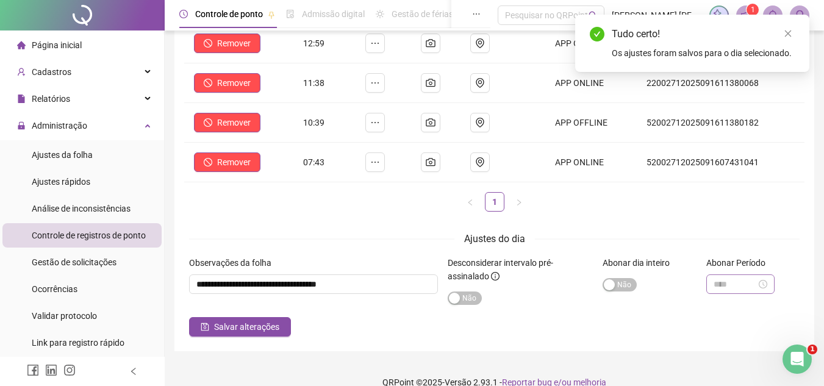
click at [768, 280] on div at bounding box center [741, 284] width 54 height 13
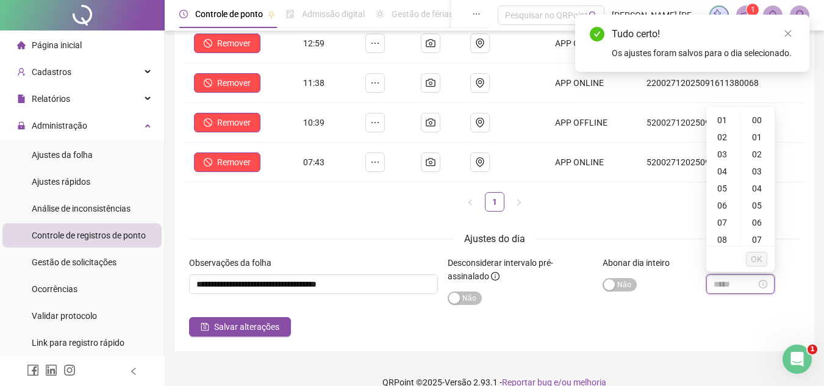
type input "*****"
click at [719, 114] on div "01" at bounding box center [723, 120] width 29 height 17
click at [758, 116] on div "00" at bounding box center [758, 120] width 29 height 17
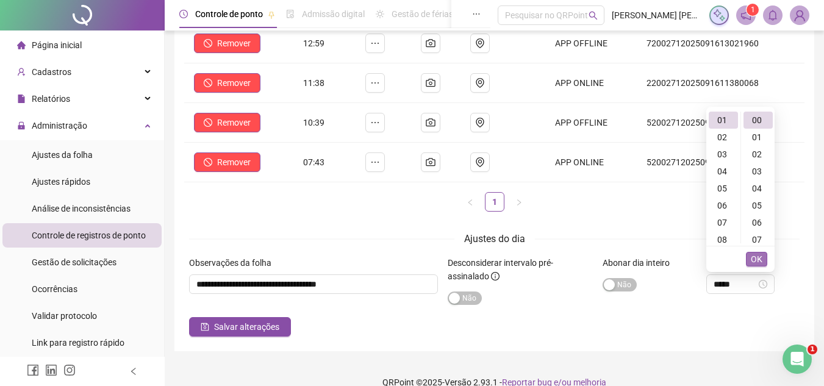
click at [761, 253] on span "OK" at bounding box center [757, 259] width 12 height 13
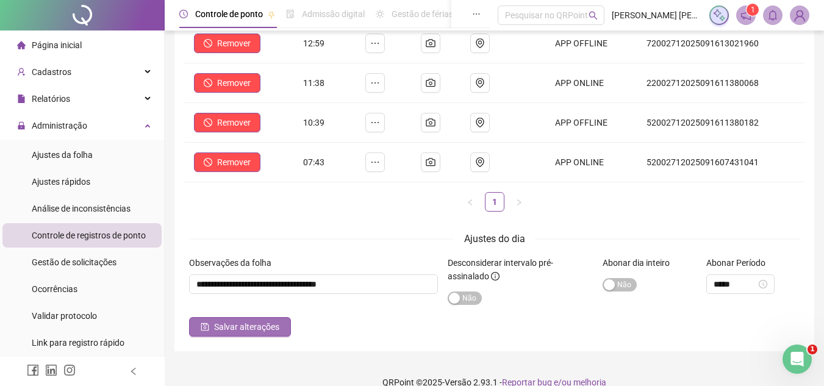
click at [247, 324] on span "Salvar alterações" at bounding box center [246, 326] width 65 height 13
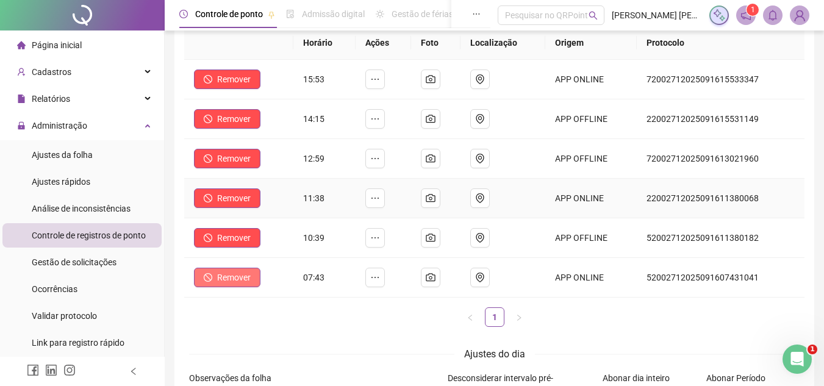
scroll to position [0, 0]
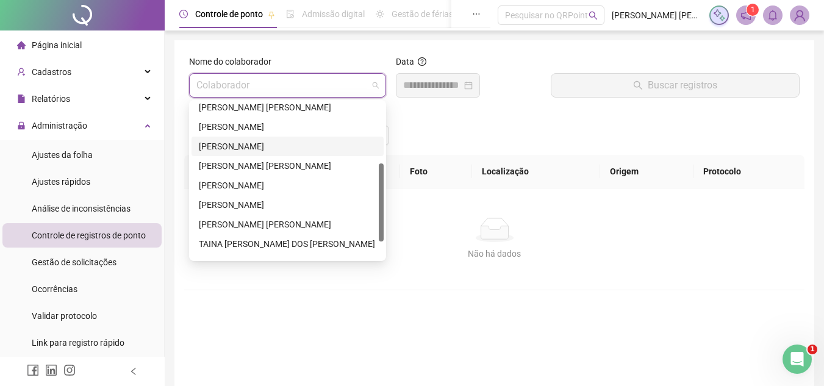
click at [375, 86] on span at bounding box center [287, 85] width 182 height 23
click at [242, 112] on div "[PERSON_NAME] [PERSON_NAME]" at bounding box center [288, 107] width 178 height 13
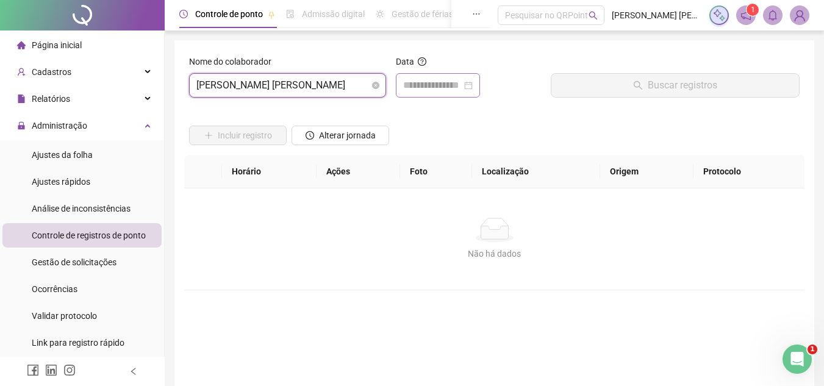
click at [473, 84] on div at bounding box center [438, 85] width 70 height 15
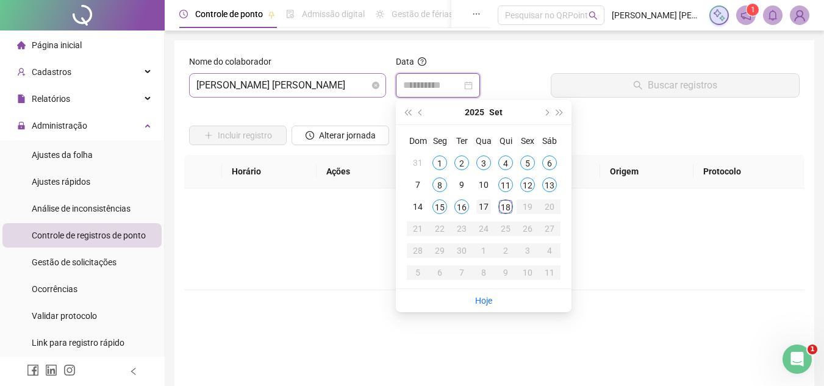
type input "**********"
click at [480, 202] on div "17" at bounding box center [484, 207] width 15 height 15
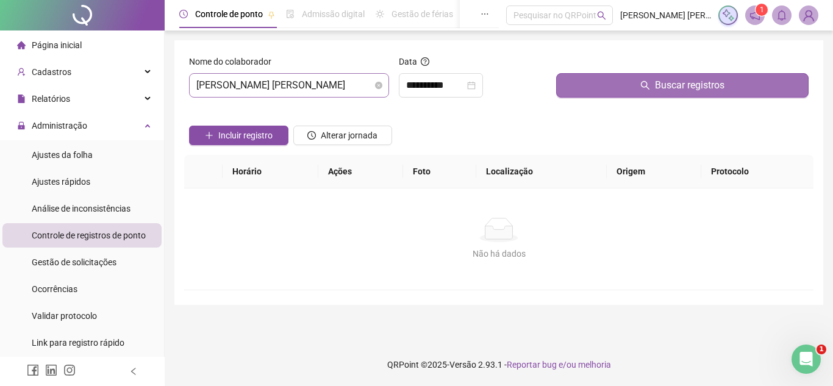
click at [619, 87] on button "Buscar registros" at bounding box center [682, 85] width 253 height 24
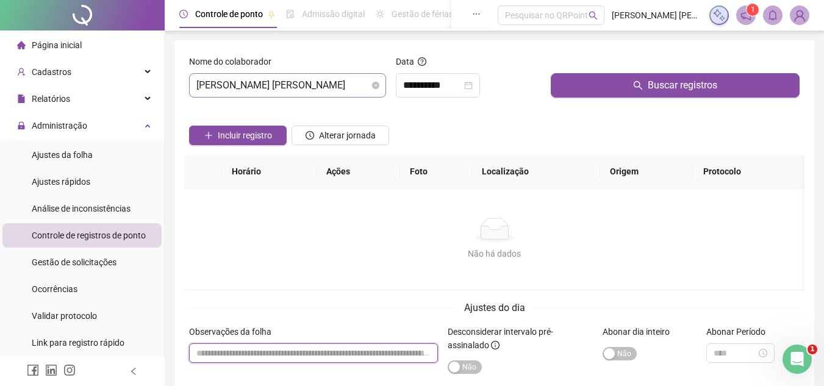
click at [375, 347] on input "textarea" at bounding box center [313, 354] width 249 height 20
type input "********"
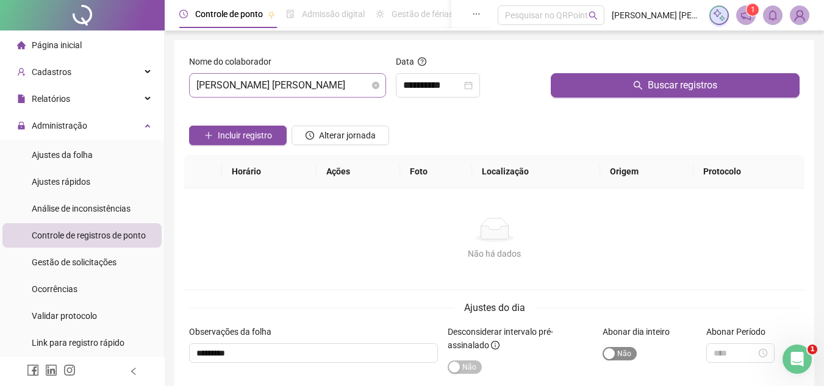
click at [618, 351] on span "Sim Não" at bounding box center [620, 353] width 34 height 13
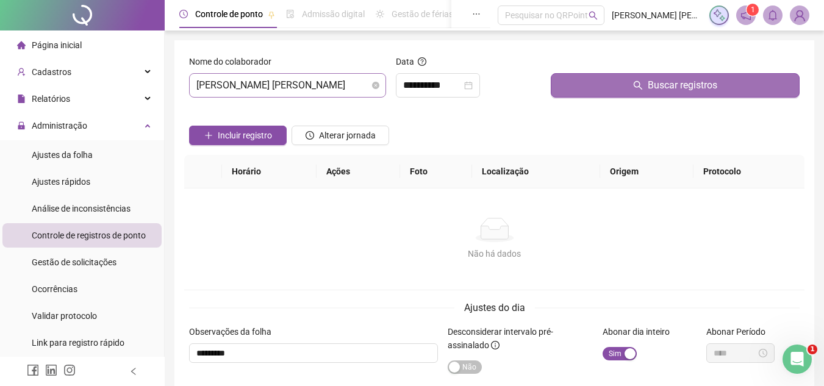
click at [644, 92] on button "Buscar registros" at bounding box center [675, 85] width 249 height 24
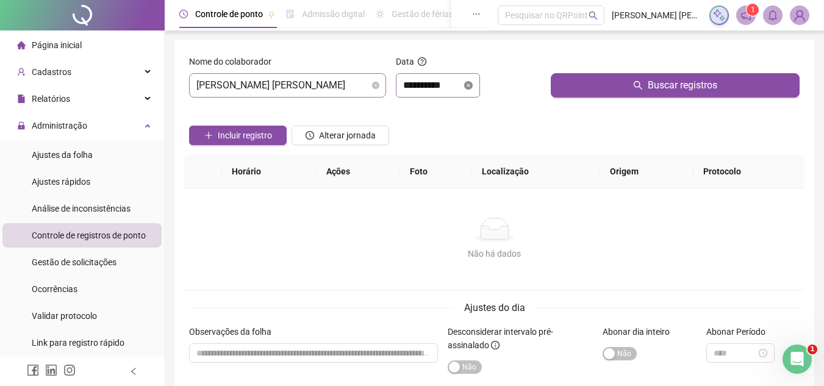
click at [473, 83] on icon "close-circle" at bounding box center [468, 85] width 9 height 9
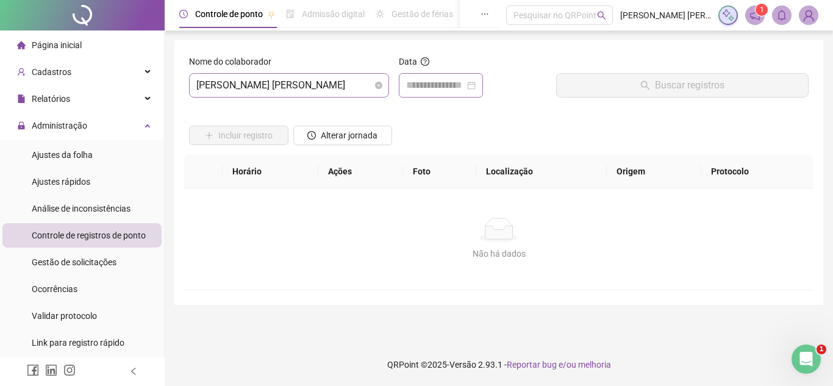
click at [476, 83] on div at bounding box center [441, 85] width 70 height 15
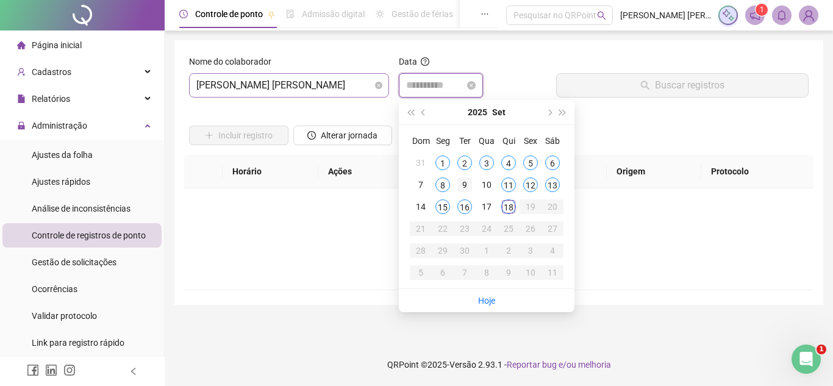
type input "**********"
click at [462, 182] on div "9" at bounding box center [465, 185] width 15 height 15
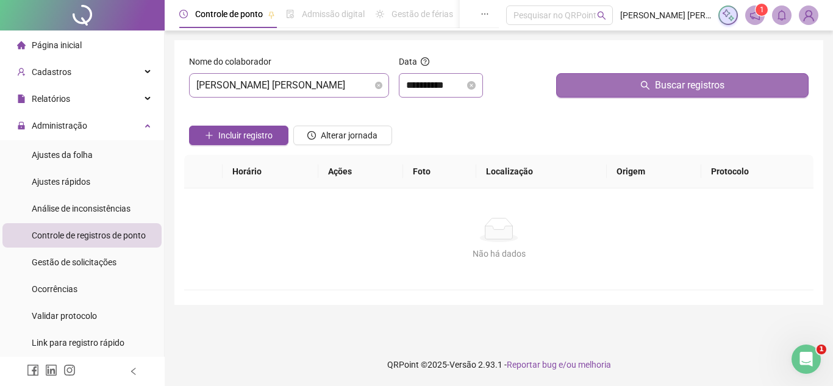
click at [658, 82] on span "Buscar registros" at bounding box center [690, 85] width 70 height 15
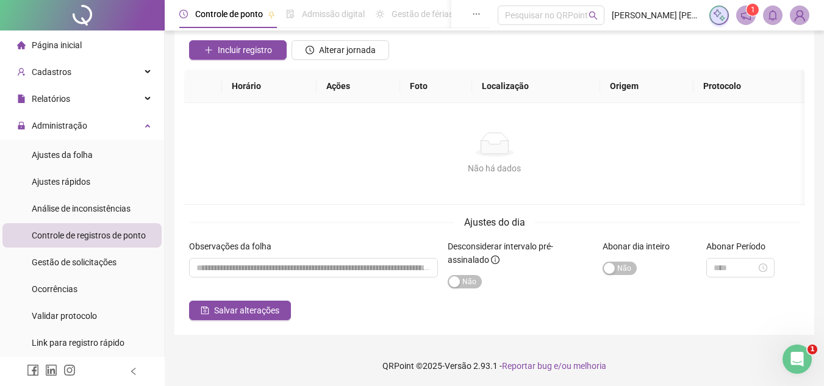
scroll to position [87, 0]
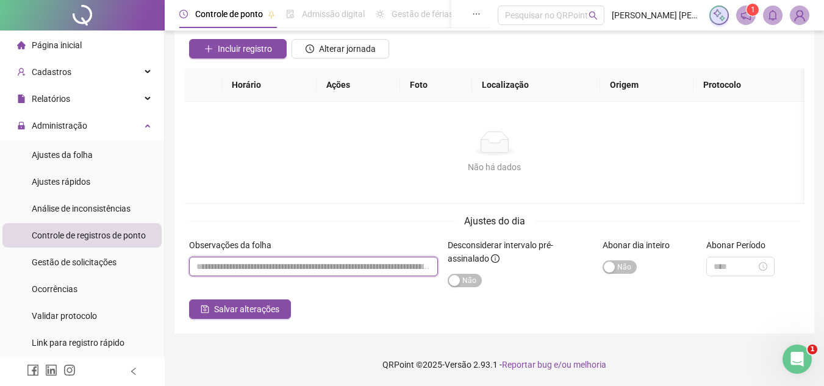
click at [303, 259] on input "textarea" at bounding box center [313, 267] width 249 height 20
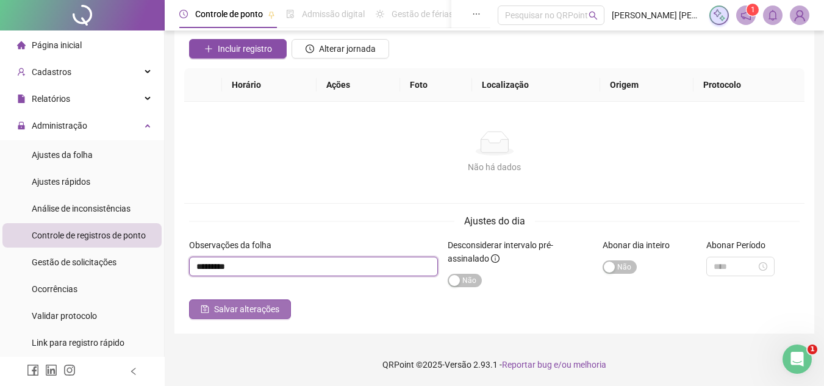
type input "*********"
click at [272, 308] on span "Salvar alterações" at bounding box center [246, 309] width 65 height 13
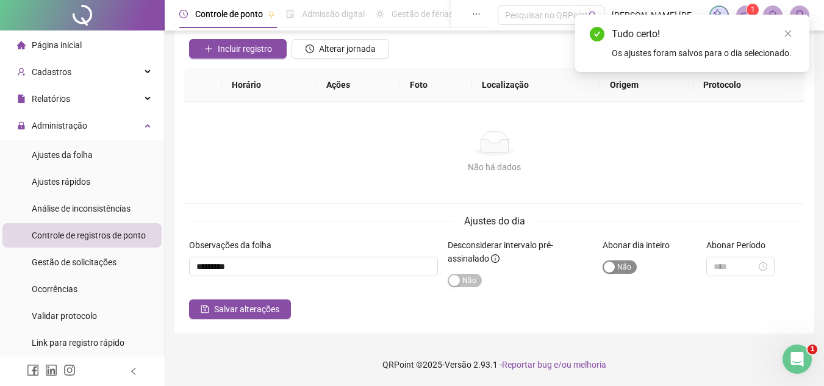
click at [628, 267] on span "Sim Não" at bounding box center [620, 267] width 34 height 13
drag, startPoint x: 216, startPoint y: 308, endPoint x: 416, endPoint y: 246, distance: 209.0
click at [217, 308] on span "Salvar alterações" at bounding box center [246, 309] width 65 height 13
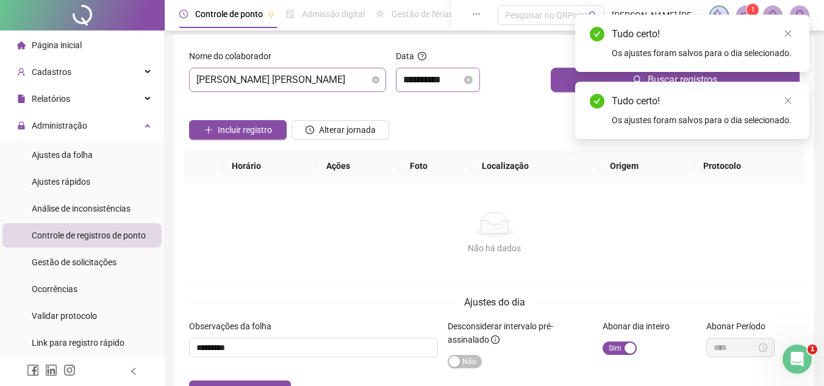
scroll to position [0, 0]
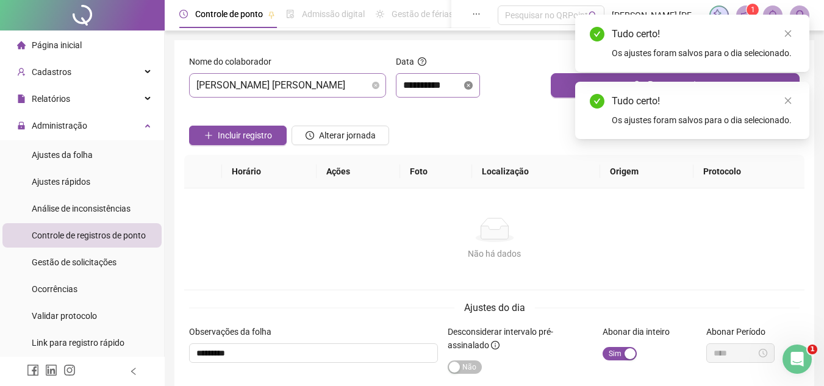
click at [473, 85] on icon "close-circle" at bounding box center [468, 85] width 9 height 9
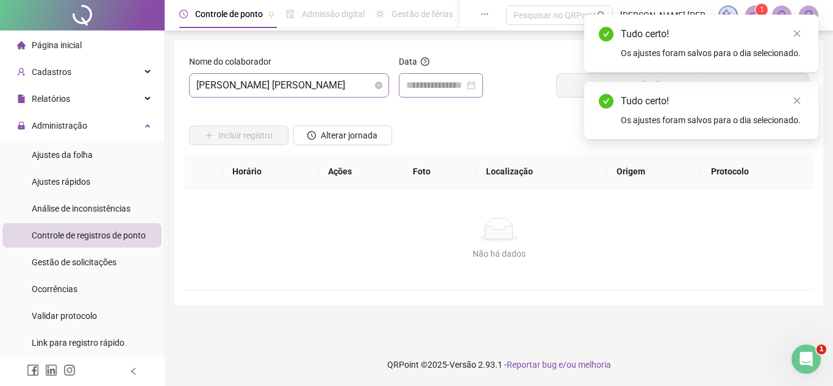
click at [476, 85] on div at bounding box center [441, 85] width 70 height 15
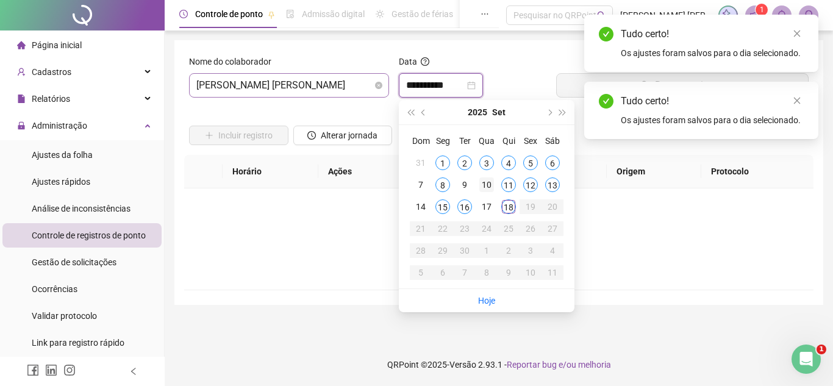
type input "**********"
click at [486, 181] on div "10" at bounding box center [487, 185] width 15 height 15
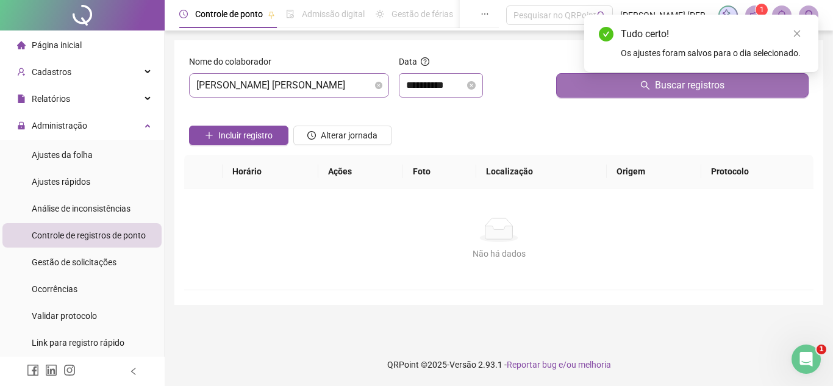
click at [564, 86] on button "Buscar registros" at bounding box center [682, 85] width 253 height 24
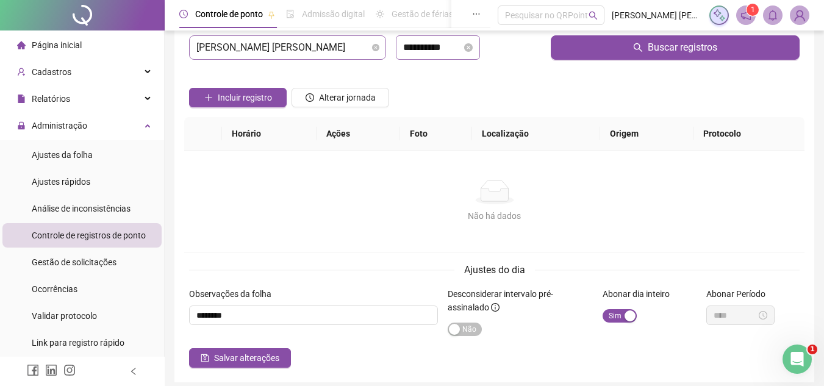
scroll to position [87, 0]
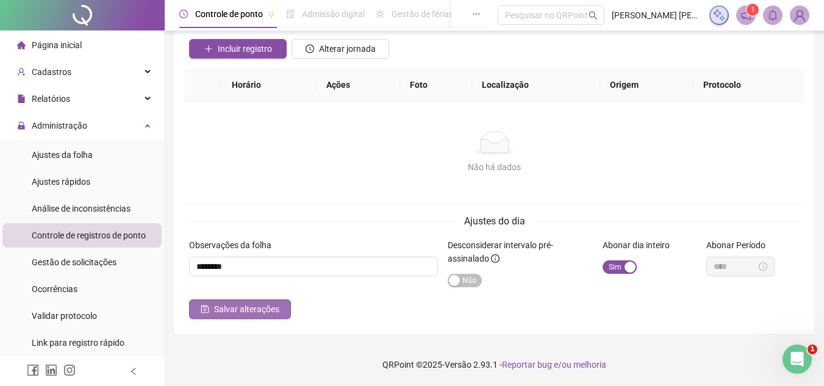
click at [223, 304] on span "Salvar alterações" at bounding box center [246, 309] width 65 height 13
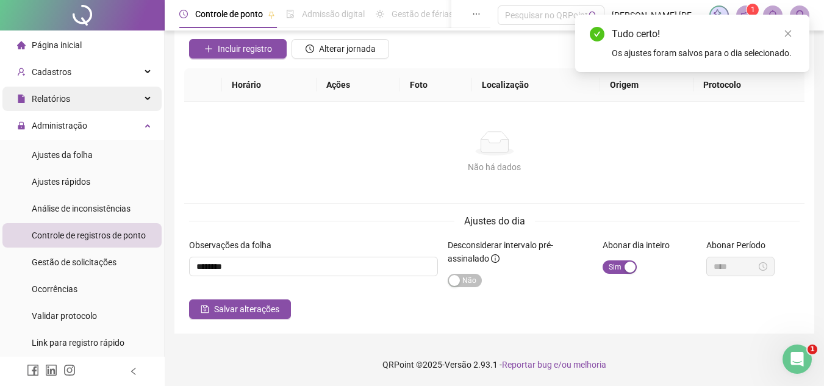
click at [64, 94] on span "Relatórios" at bounding box center [51, 99] width 38 height 10
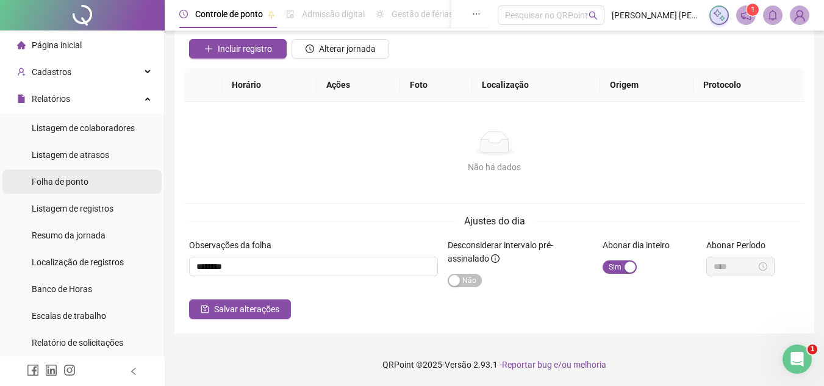
click at [86, 182] on span "Folha de ponto" at bounding box center [60, 182] width 57 height 10
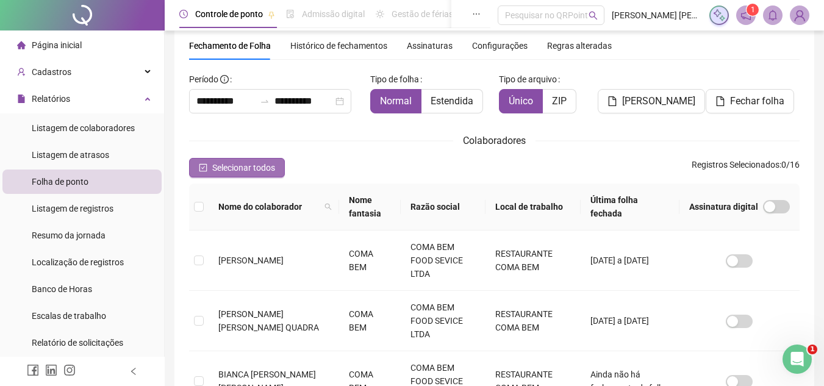
scroll to position [57, 0]
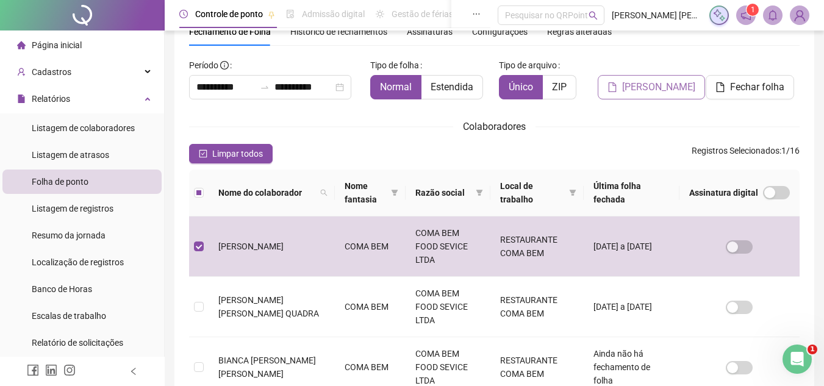
click at [655, 87] on span "[PERSON_NAME]" at bounding box center [658, 87] width 73 height 15
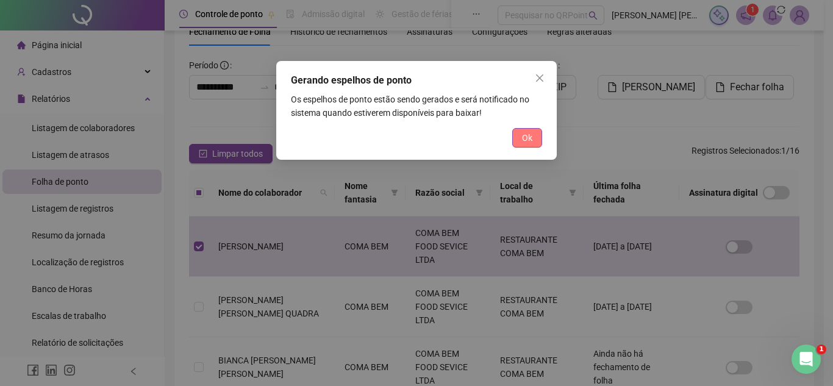
click at [526, 135] on span "Ok" at bounding box center [527, 137] width 10 height 13
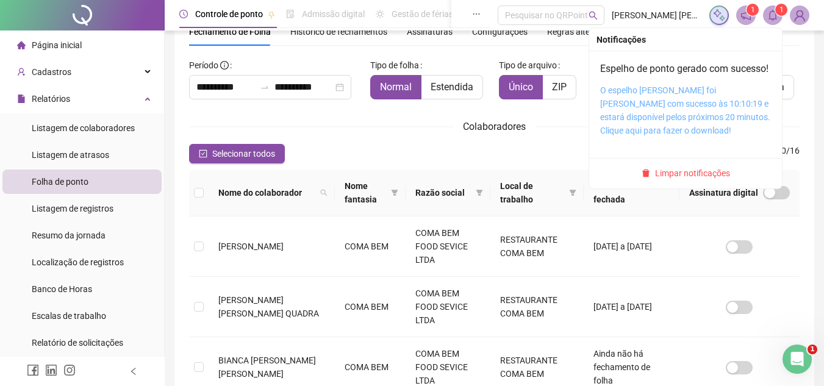
click at [695, 109] on link "O espelho [PERSON_NAME] foi [PERSON_NAME] com sucesso às 10:10:19 e estará disp…" at bounding box center [685, 110] width 170 height 50
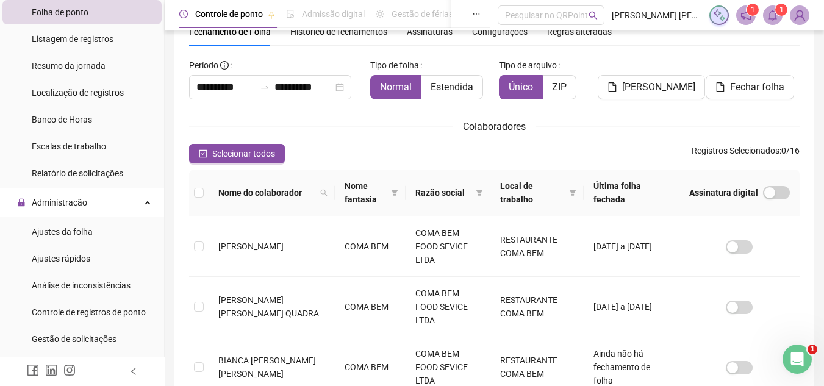
scroll to position [244, 0]
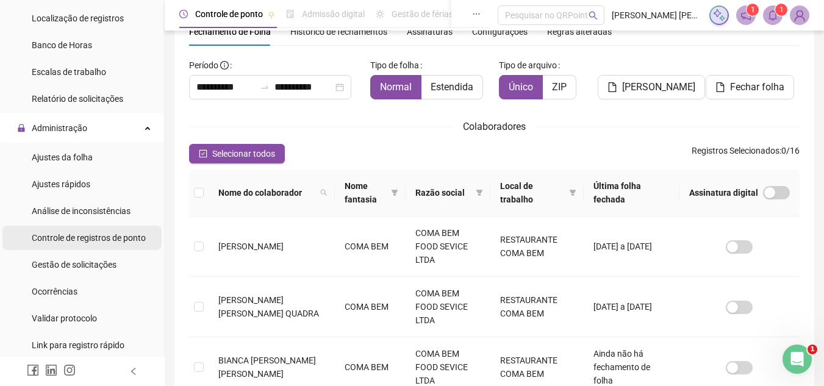
click at [106, 229] on div "Controle de registros de ponto" at bounding box center [89, 238] width 114 height 24
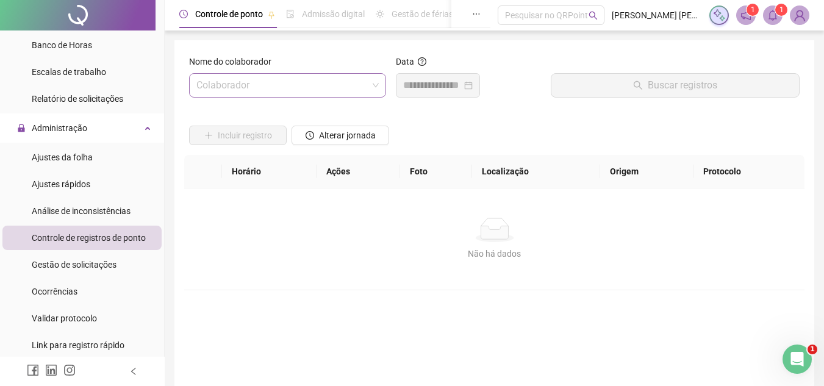
click at [370, 82] on span at bounding box center [287, 85] width 182 height 23
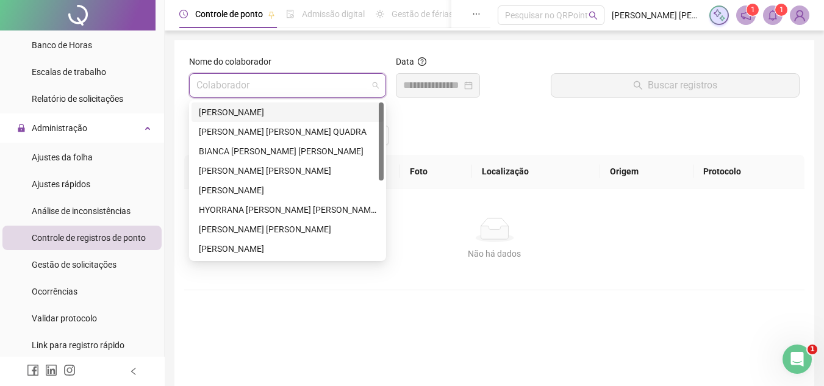
drag, startPoint x: 276, startPoint y: 112, endPoint x: 295, endPoint y: 109, distance: 19.1
click at [278, 112] on div "[PERSON_NAME]" at bounding box center [288, 112] width 178 height 13
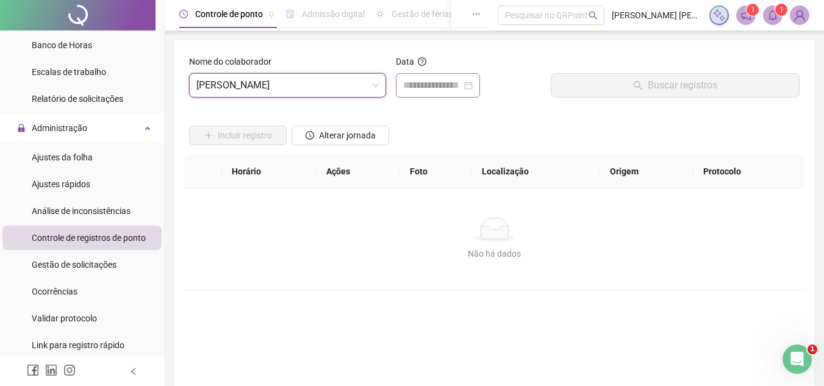
click at [473, 88] on div at bounding box center [438, 85] width 70 height 15
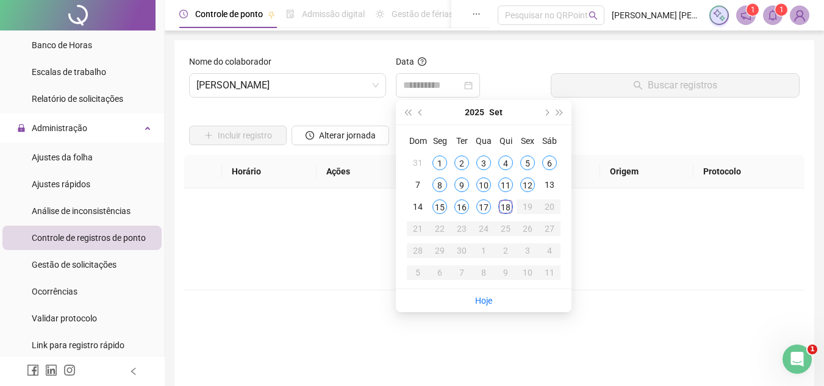
click at [444, 161] on div "1" at bounding box center [440, 163] width 15 height 15
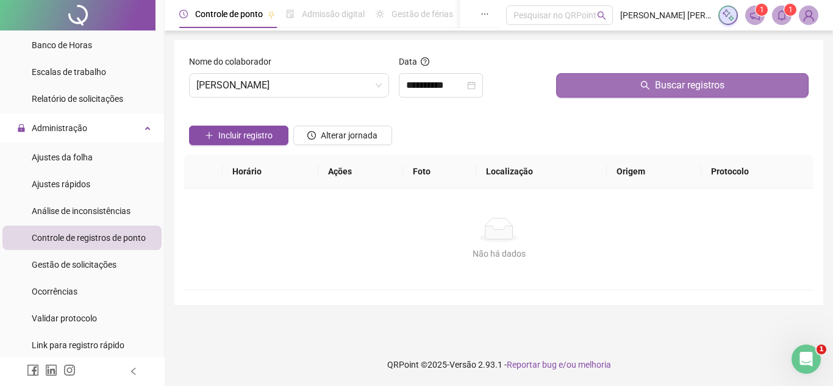
click at [597, 85] on button "Buscar registros" at bounding box center [682, 85] width 253 height 24
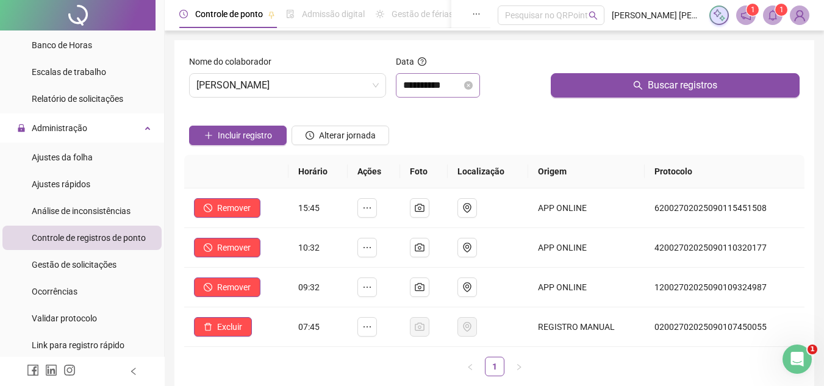
click at [473, 81] on div "**********" at bounding box center [438, 85] width 70 height 15
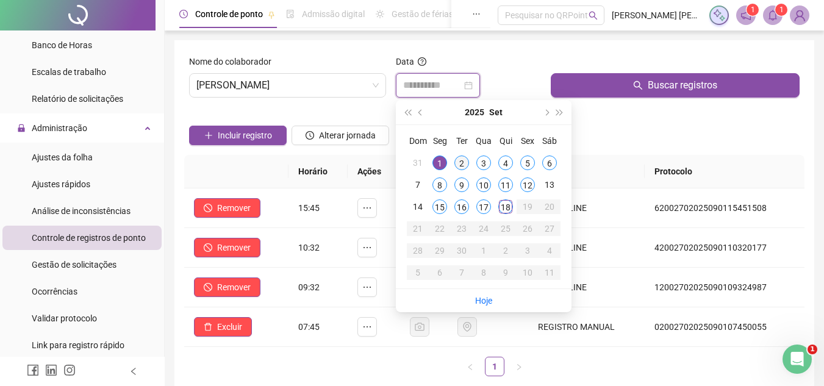
type input "**********"
click at [459, 168] on div "2" at bounding box center [462, 163] width 15 height 15
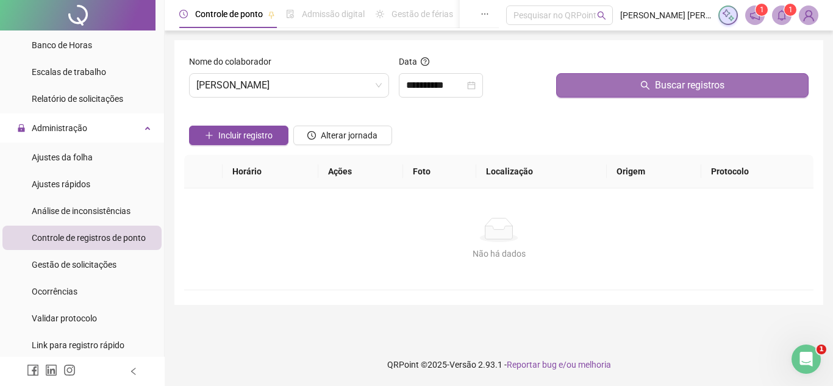
click at [600, 79] on button "Buscar registros" at bounding box center [682, 85] width 253 height 24
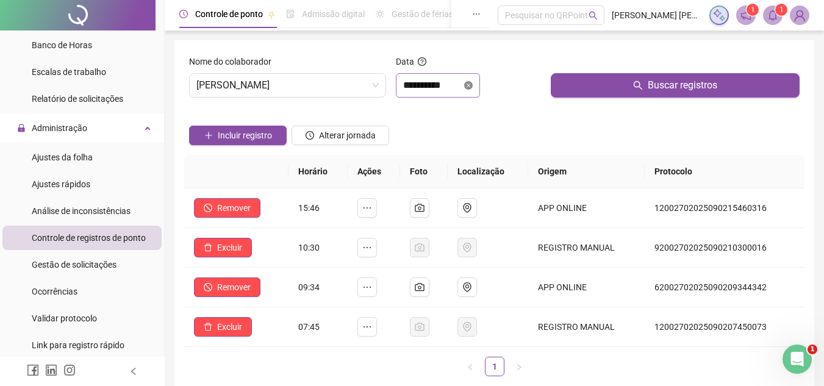
click at [473, 86] on icon "close-circle" at bounding box center [468, 85] width 9 height 9
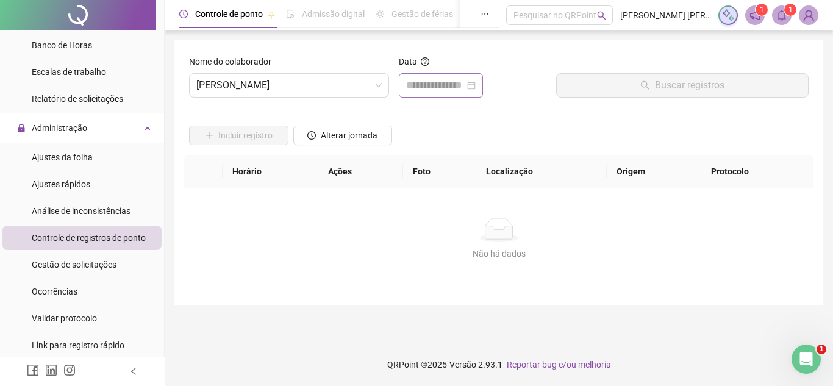
click at [476, 86] on div at bounding box center [441, 85] width 70 height 15
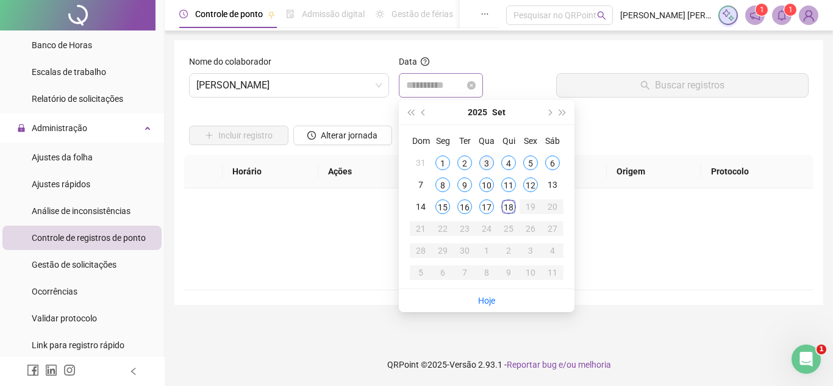
drag, startPoint x: 484, startPoint y: 160, endPoint x: 506, endPoint y: 153, distance: 23.4
click at [484, 162] on div "3" at bounding box center [487, 163] width 15 height 15
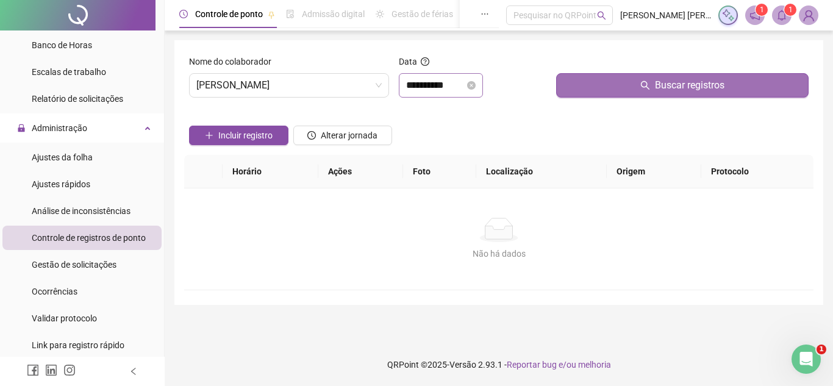
click at [574, 81] on button "Buscar registros" at bounding box center [682, 85] width 253 height 24
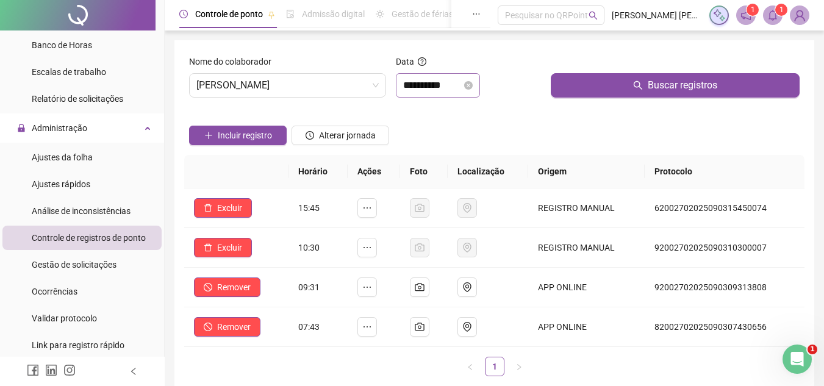
click at [473, 79] on div "**********" at bounding box center [438, 85] width 70 height 15
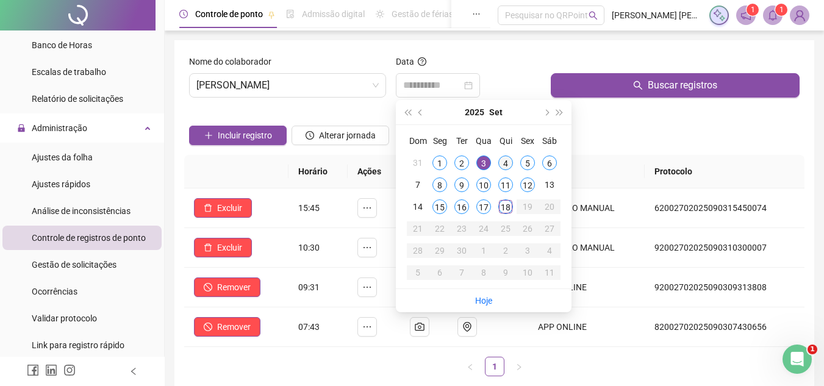
click at [511, 164] on div "4" at bounding box center [505, 163] width 15 height 15
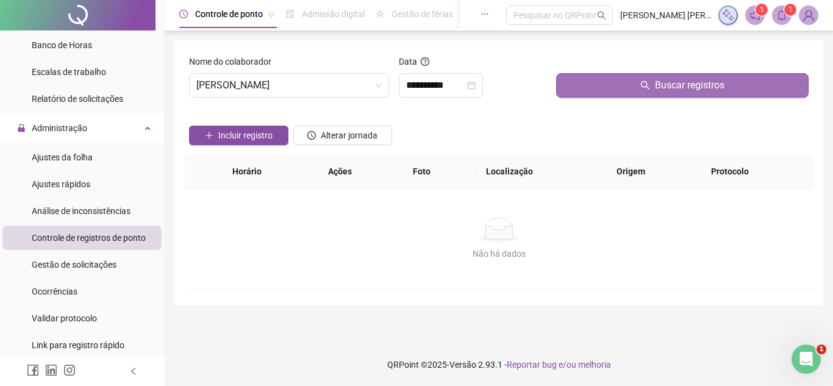
click at [578, 89] on button "Buscar registros" at bounding box center [682, 85] width 253 height 24
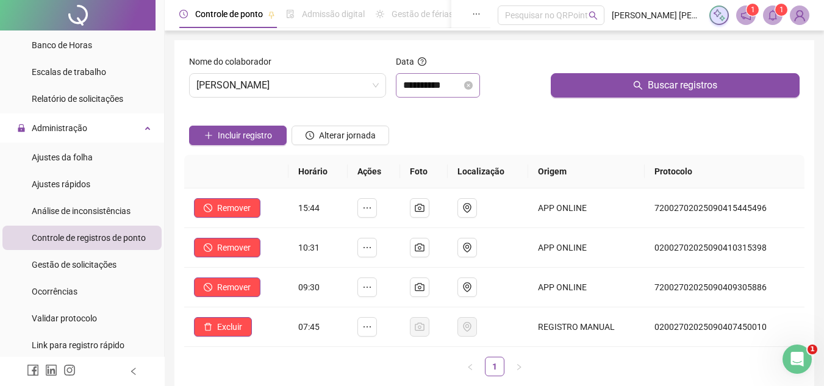
click at [480, 87] on div "**********" at bounding box center [438, 85] width 84 height 24
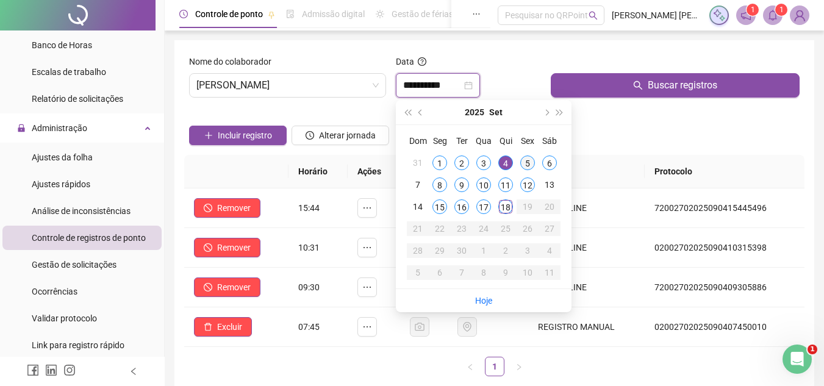
type input "**********"
click at [523, 167] on div "5" at bounding box center [527, 163] width 15 height 15
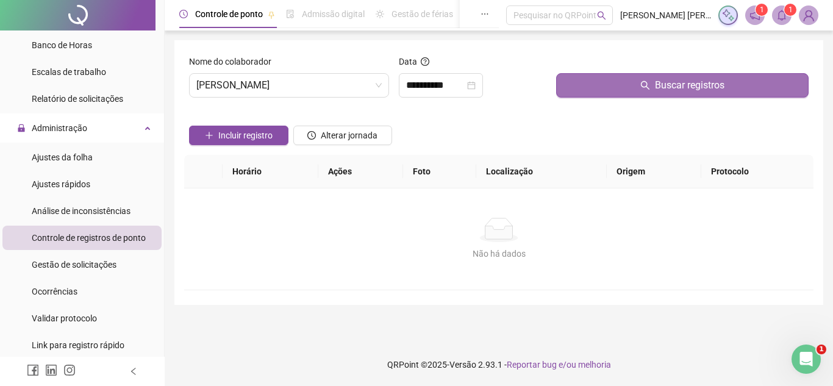
click at [596, 85] on button "Buscar registros" at bounding box center [682, 85] width 253 height 24
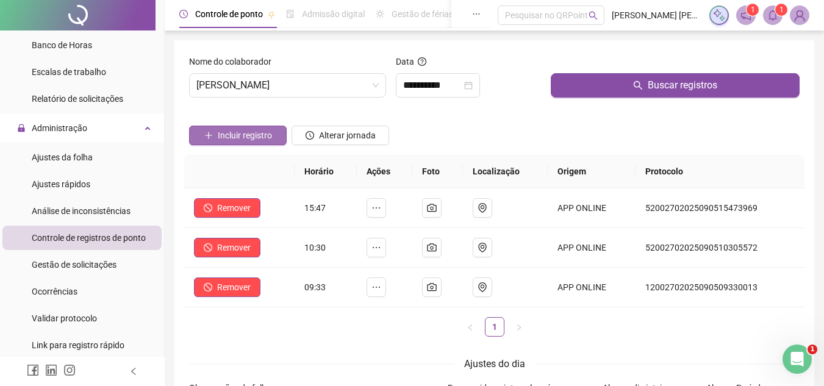
click at [259, 140] on span "Incluir registro" at bounding box center [245, 135] width 54 height 13
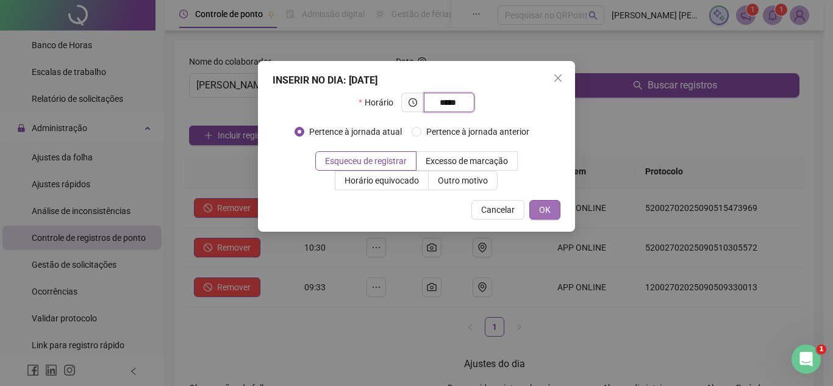
type input "*****"
click at [539, 213] on button "OK" at bounding box center [545, 210] width 31 height 20
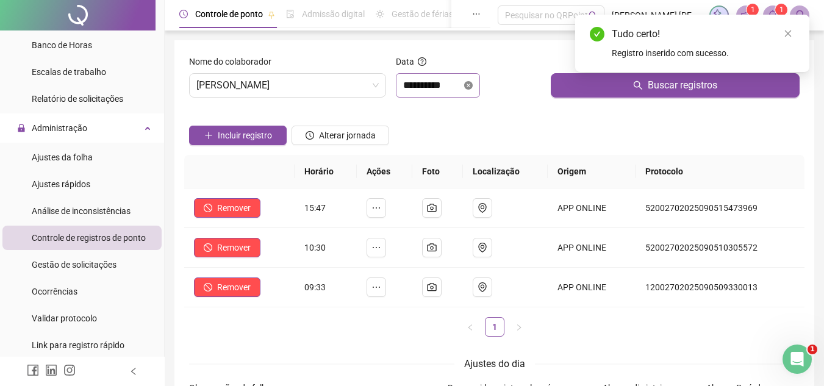
click at [473, 84] on icon "close-circle" at bounding box center [468, 85] width 9 height 9
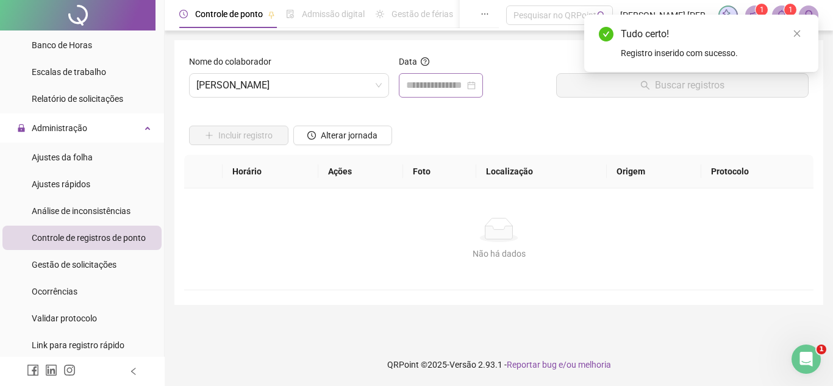
click at [476, 81] on div at bounding box center [441, 85] width 70 height 15
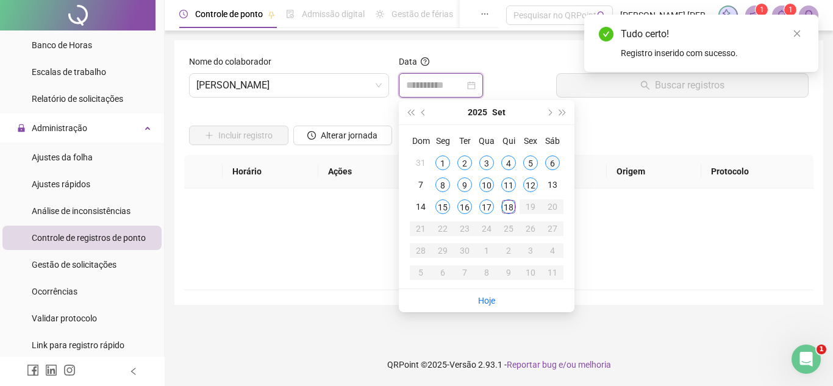
type input "**********"
click at [552, 161] on div "6" at bounding box center [552, 163] width 15 height 15
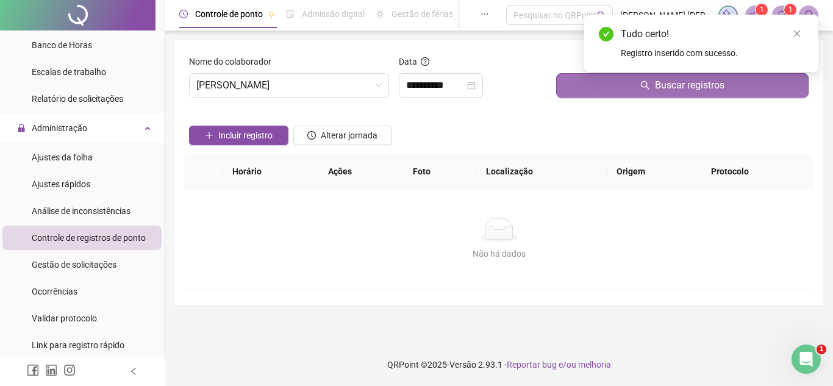
click at [593, 92] on button "Buscar registros" at bounding box center [682, 85] width 253 height 24
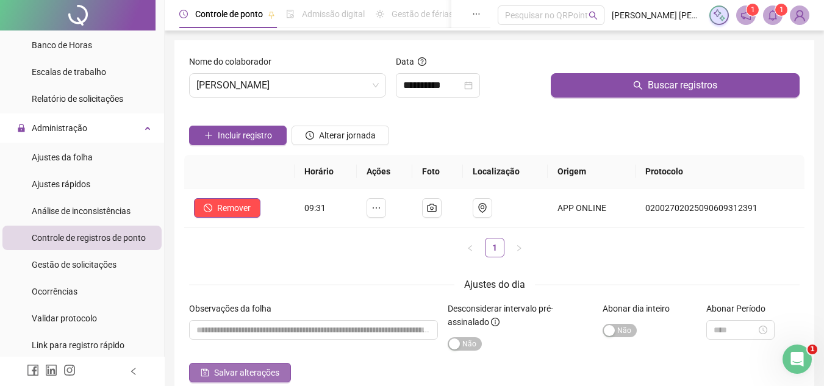
click at [242, 366] on span "Salvar alterações" at bounding box center [246, 372] width 65 height 13
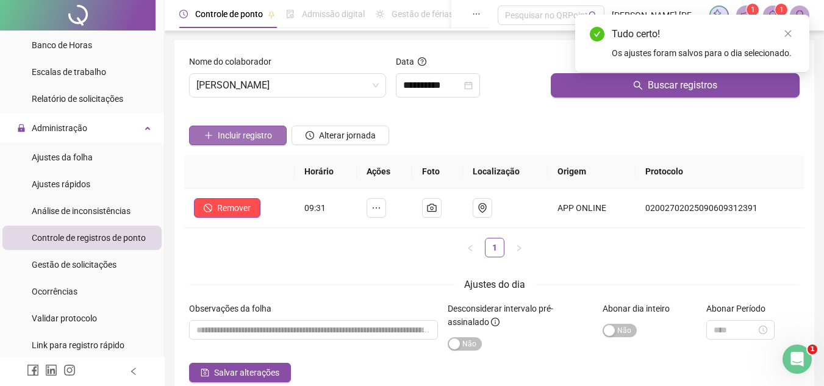
click at [246, 135] on span "Incluir registro" at bounding box center [245, 135] width 54 height 13
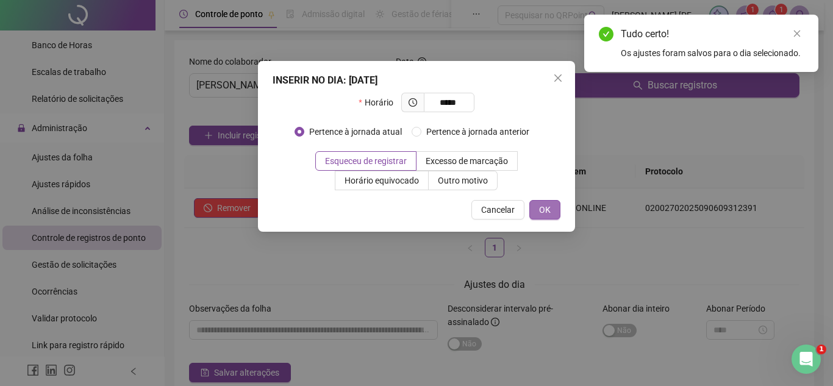
type input "*****"
click at [550, 210] on span "OK" at bounding box center [545, 209] width 12 height 13
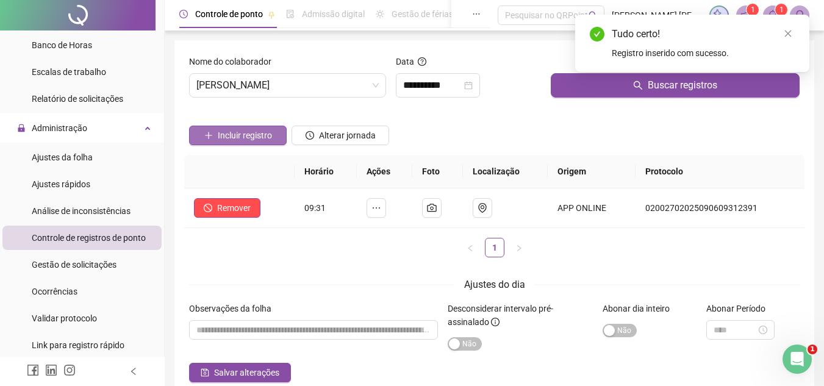
click at [250, 135] on span "Incluir registro" at bounding box center [245, 135] width 54 height 13
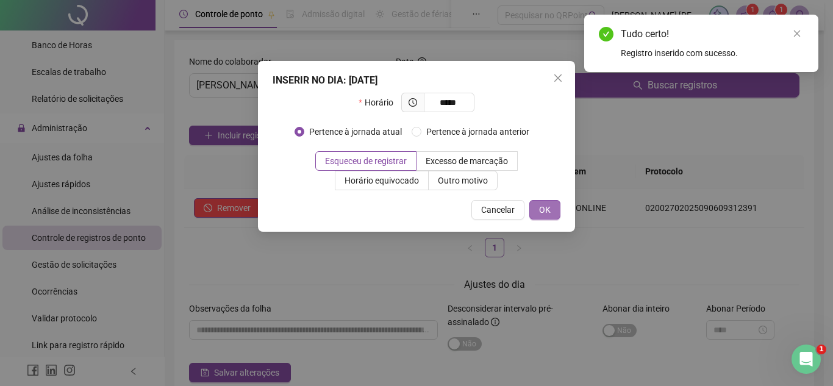
type input "*****"
click at [555, 212] on button "OK" at bounding box center [545, 210] width 31 height 20
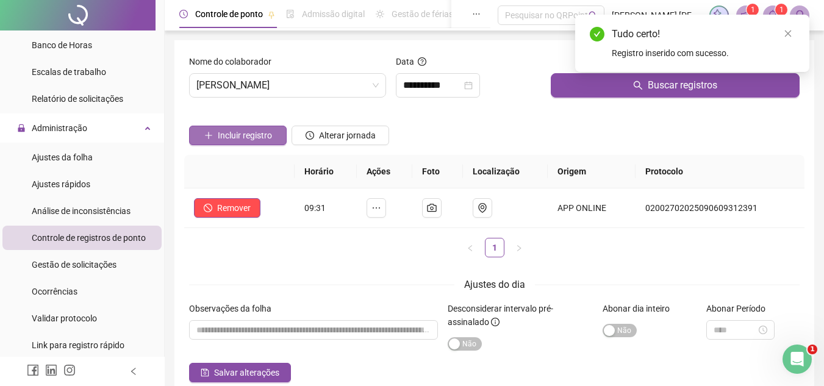
click at [242, 135] on span "Incluir registro" at bounding box center [245, 135] width 54 height 13
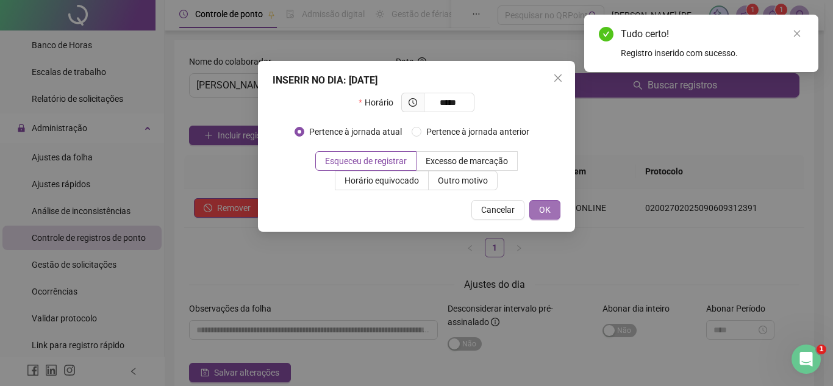
type input "*****"
click at [553, 208] on button "OK" at bounding box center [545, 210] width 31 height 20
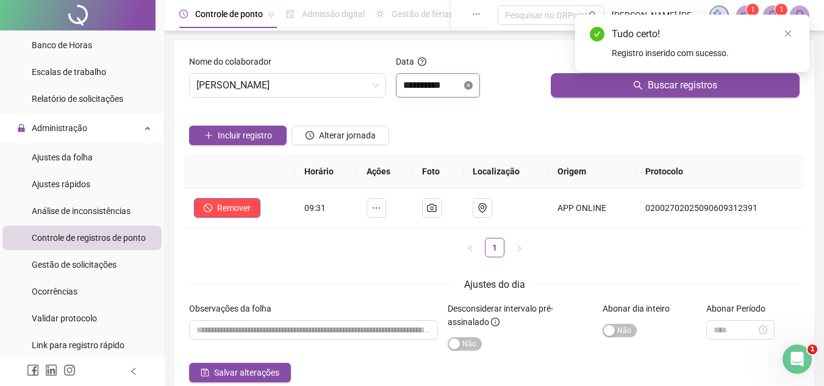
click at [473, 87] on icon "close-circle" at bounding box center [468, 85] width 9 height 9
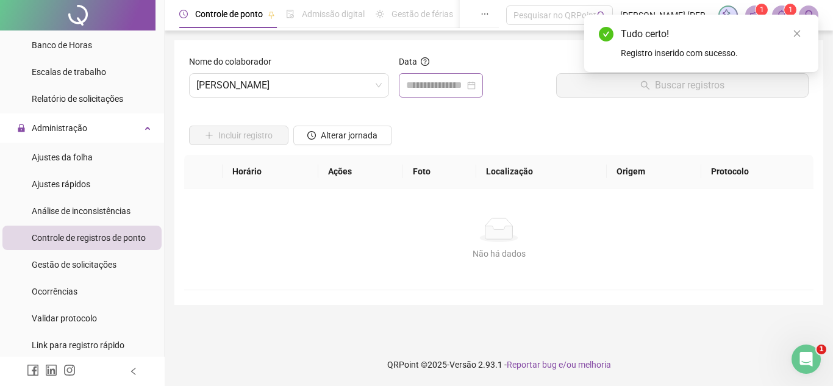
click at [476, 87] on div at bounding box center [441, 85] width 70 height 15
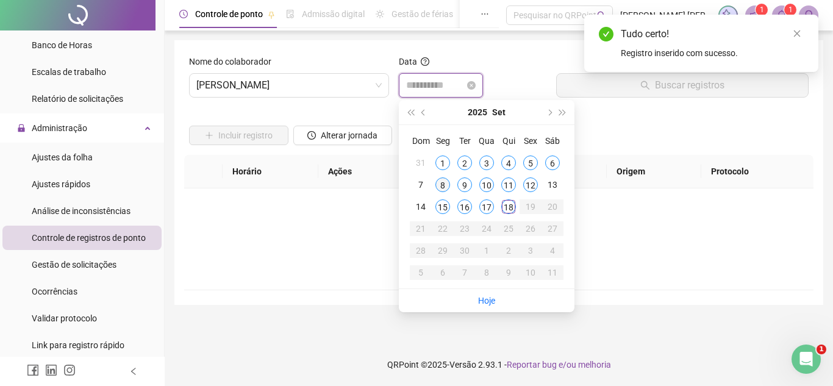
type input "**********"
click at [442, 181] on div "8" at bounding box center [443, 185] width 15 height 15
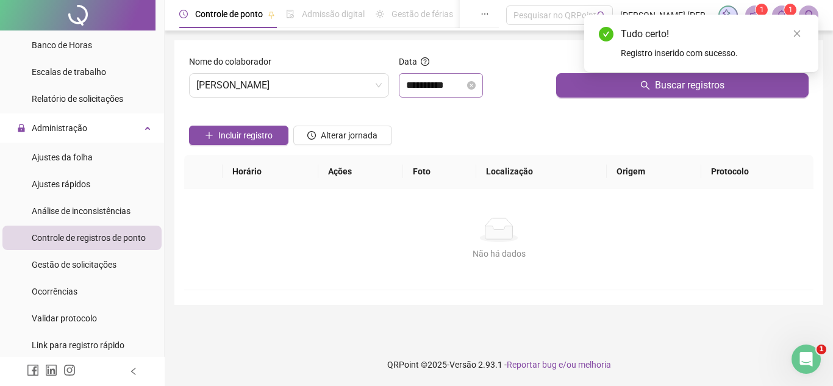
drag, startPoint x: 592, startPoint y: 77, endPoint x: 594, endPoint y: 101, distance: 23.9
click at [592, 72] on div "Tudo certo! Registro inserido com sucesso." at bounding box center [702, 43] width 234 height 57
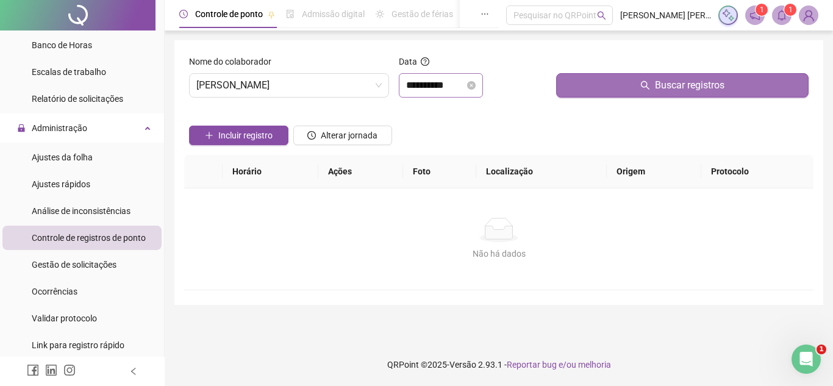
click at [597, 93] on button "Buscar registros" at bounding box center [682, 85] width 253 height 24
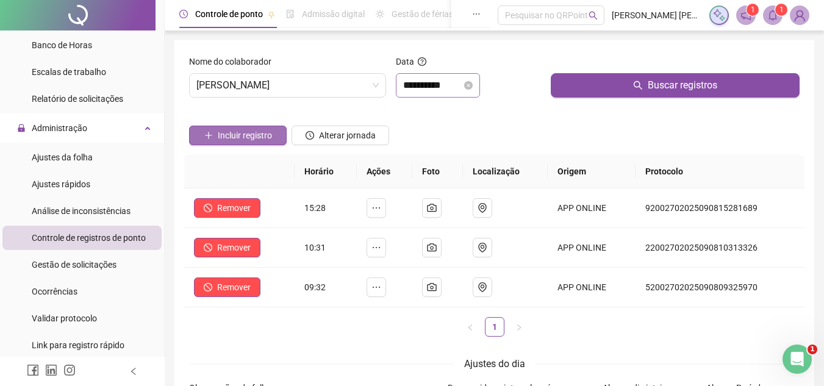
click at [275, 135] on button "Incluir registro" at bounding box center [238, 136] width 98 height 20
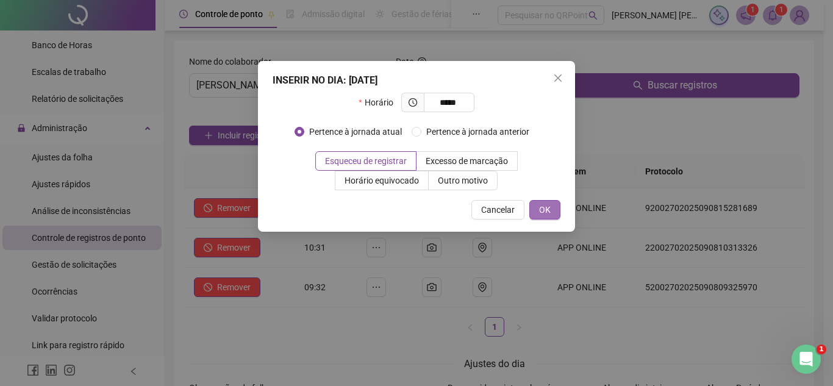
type input "*****"
click at [536, 214] on button "OK" at bounding box center [545, 210] width 31 height 20
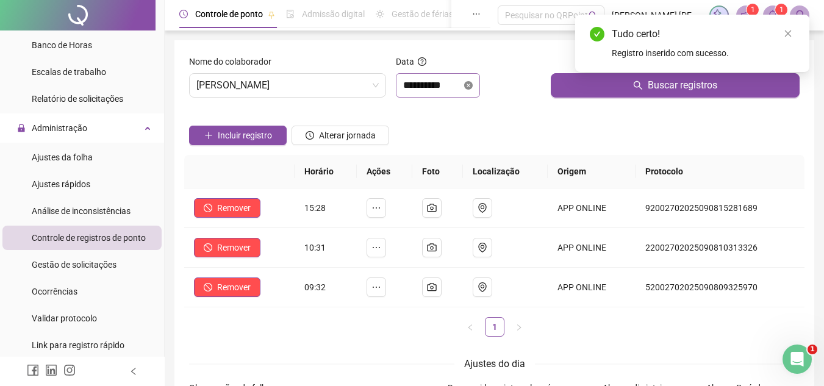
click at [473, 85] on icon "close-circle" at bounding box center [468, 85] width 9 height 9
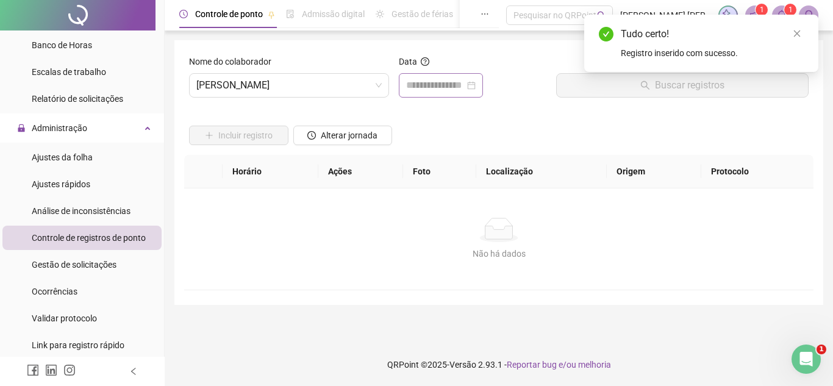
click at [476, 85] on div at bounding box center [441, 85] width 70 height 15
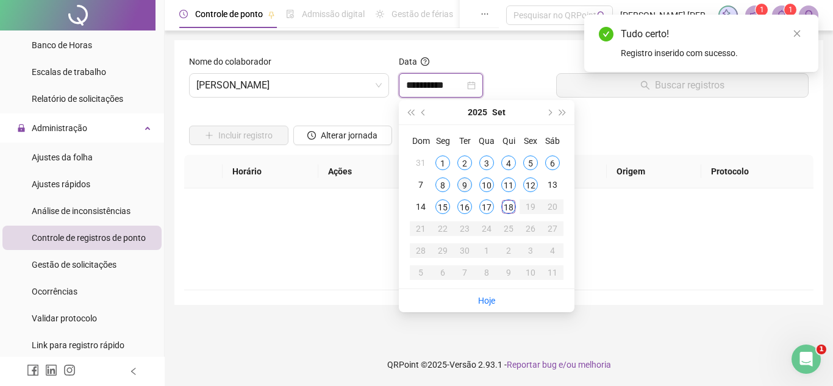
type input "**********"
click at [459, 182] on div "9" at bounding box center [465, 185] width 15 height 15
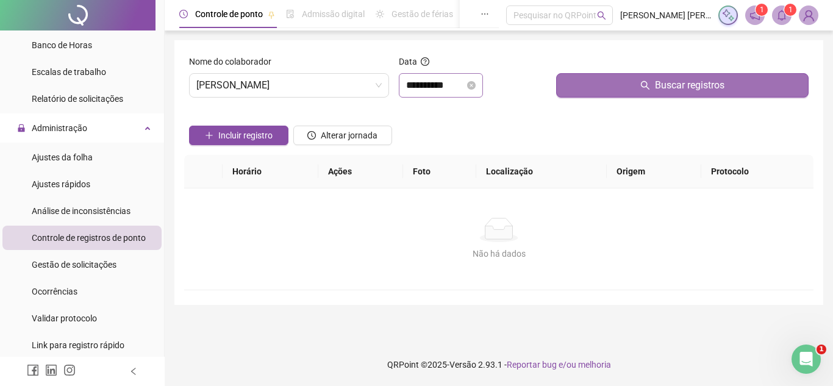
click at [575, 81] on button "Buscar registros" at bounding box center [682, 85] width 253 height 24
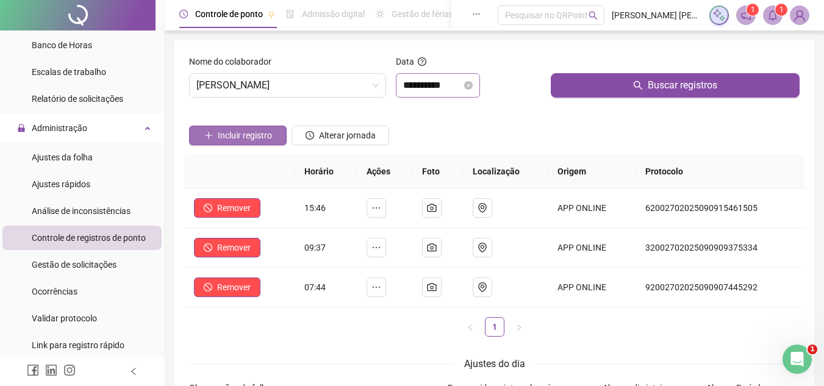
click at [256, 137] on span "Incluir registro" at bounding box center [245, 135] width 54 height 13
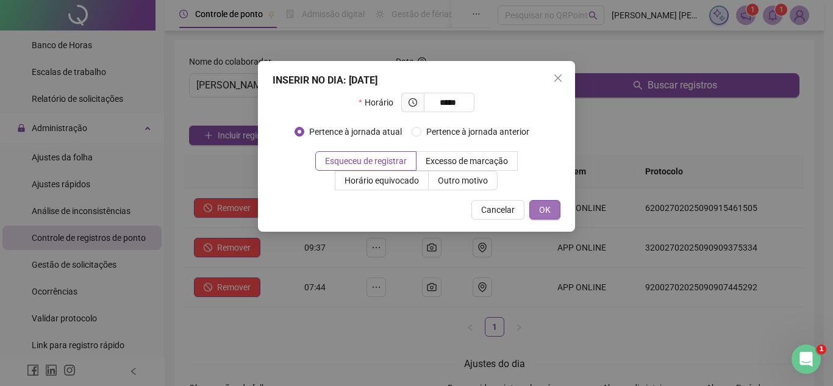
type input "*****"
click at [534, 206] on button "OK" at bounding box center [545, 210] width 31 height 20
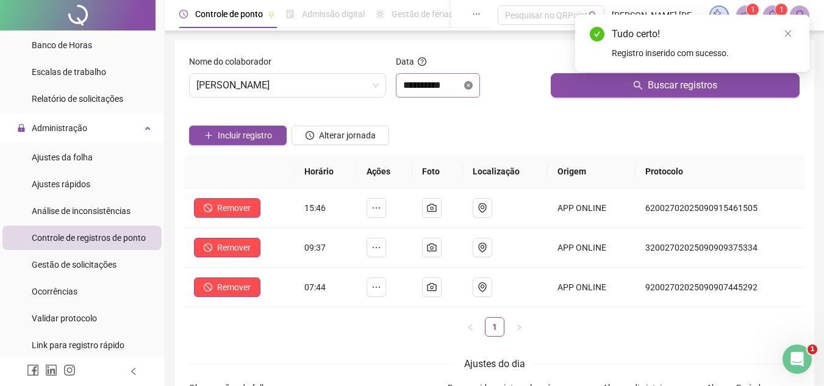
click at [473, 85] on icon "close-circle" at bounding box center [468, 85] width 9 height 9
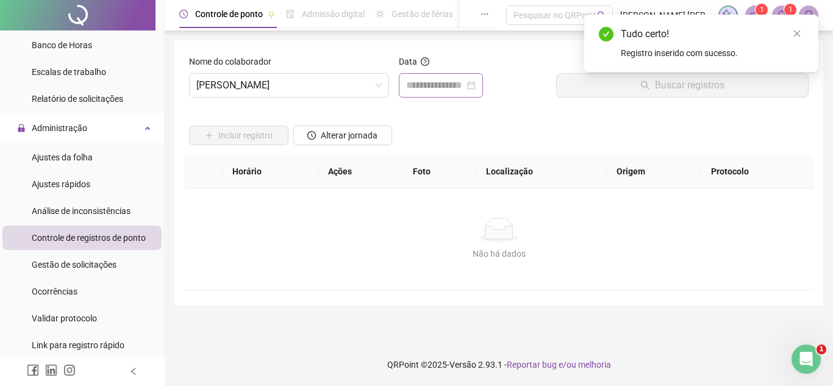
click at [476, 85] on div at bounding box center [441, 85] width 70 height 15
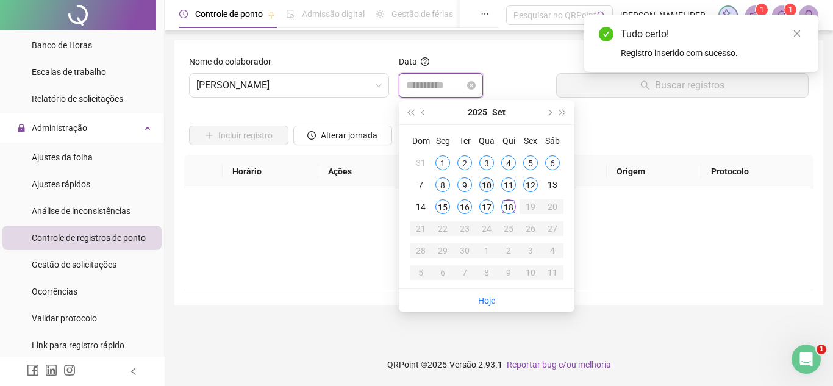
type input "**********"
click at [487, 186] on div "10" at bounding box center [487, 185] width 15 height 15
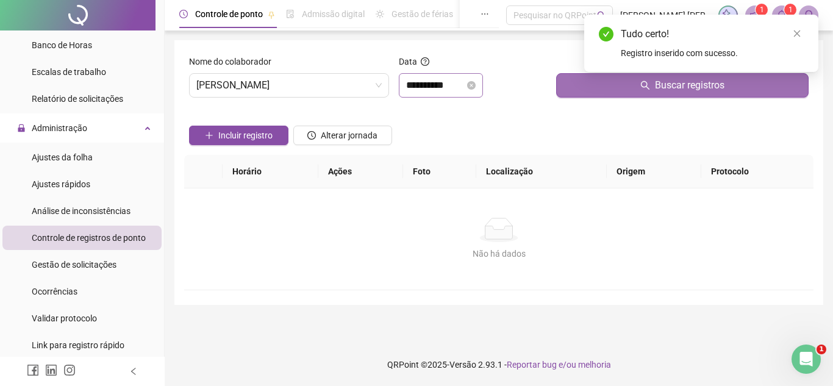
click at [568, 86] on button "Buscar registros" at bounding box center [682, 85] width 253 height 24
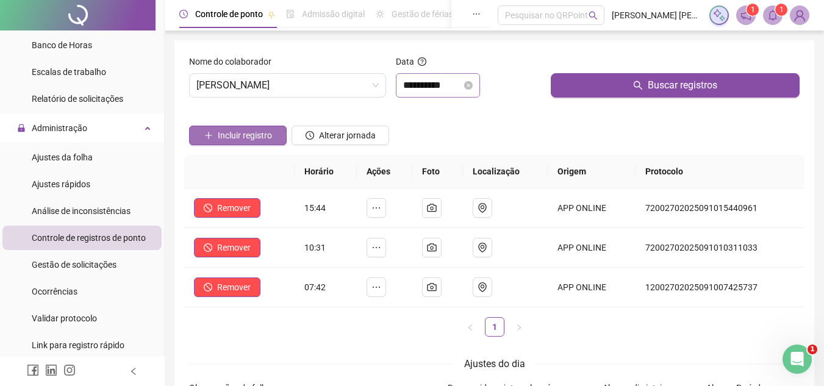
click at [276, 131] on button "Incluir registro" at bounding box center [238, 136] width 98 height 20
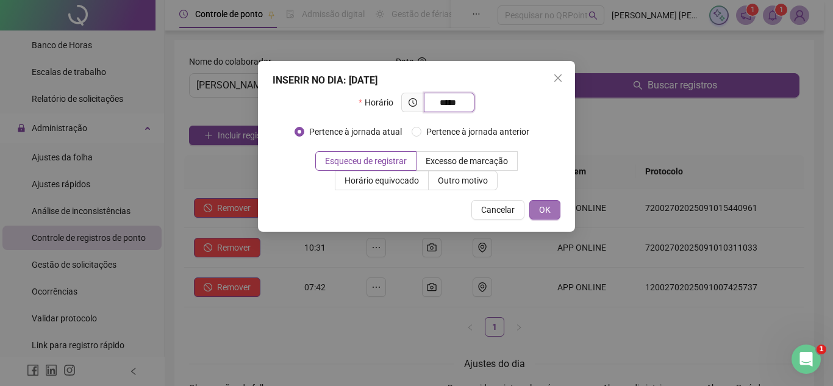
type input "*****"
click at [536, 209] on button "OK" at bounding box center [545, 210] width 31 height 20
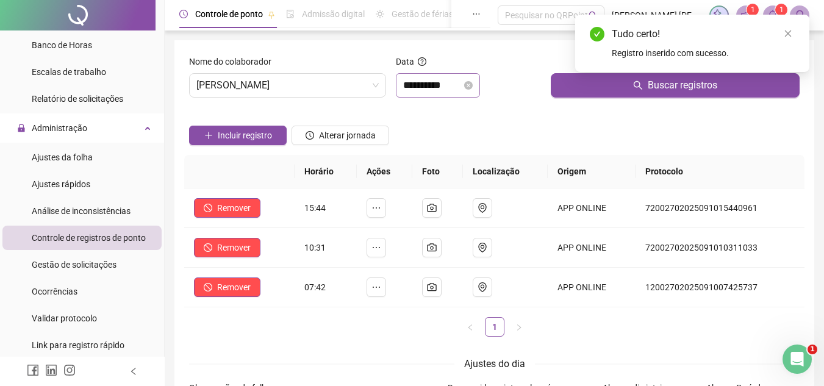
click at [480, 84] on div "**********" at bounding box center [438, 85] width 84 height 24
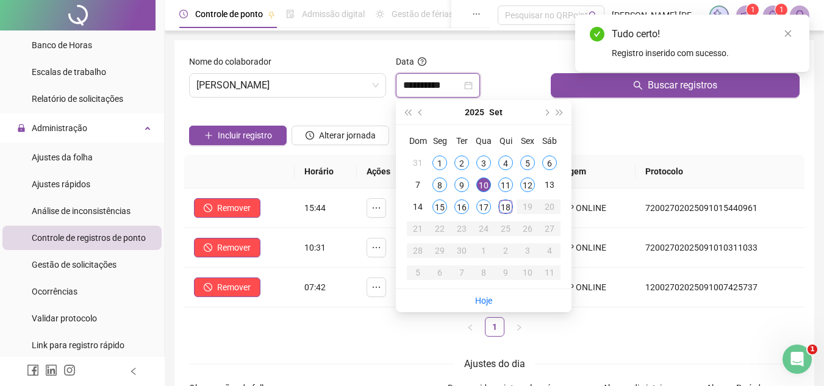
click at [473, 85] on icon "close-circle" at bounding box center [468, 85] width 9 height 9
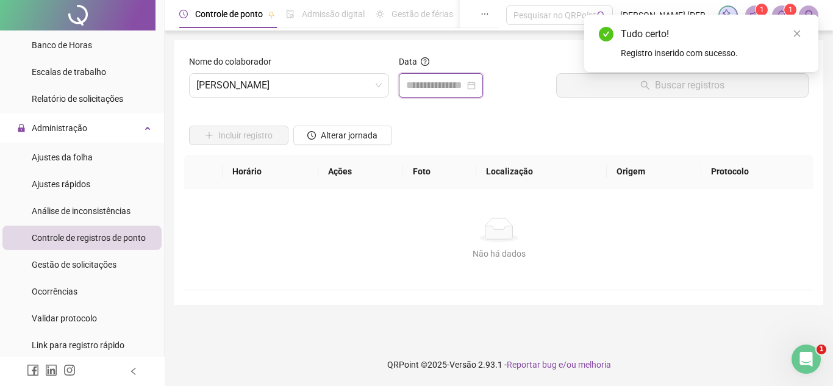
click at [476, 85] on div at bounding box center [441, 85] width 70 height 15
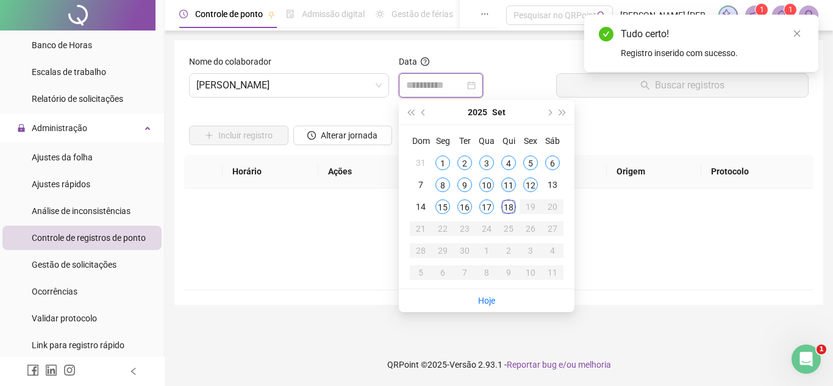
type input "**********"
click at [511, 181] on div "11" at bounding box center [509, 185] width 15 height 15
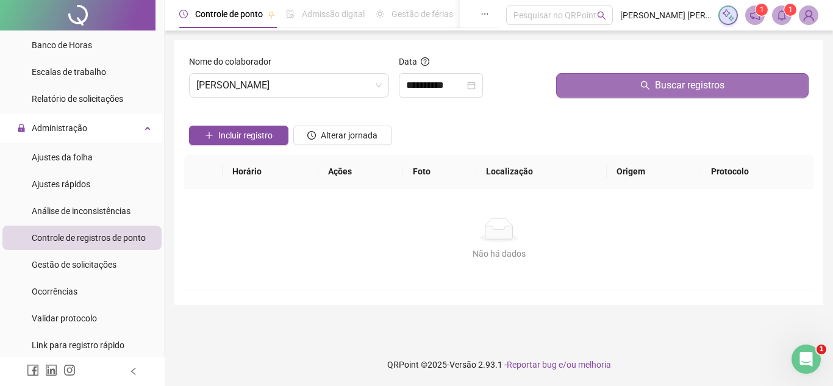
click at [580, 90] on button "Buscar registros" at bounding box center [682, 85] width 253 height 24
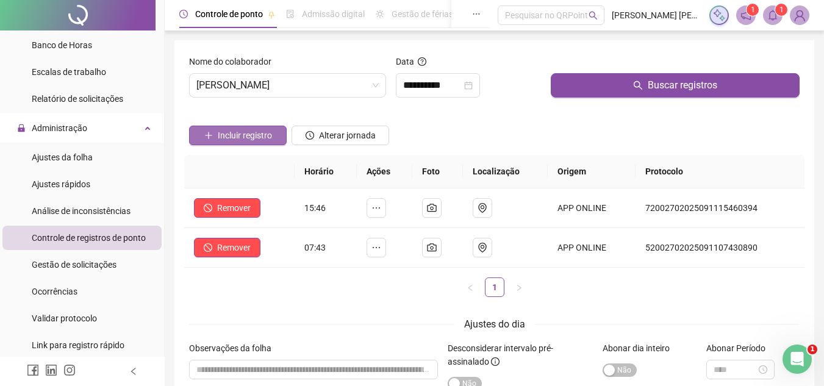
click at [258, 137] on span "Incluir registro" at bounding box center [245, 135] width 54 height 13
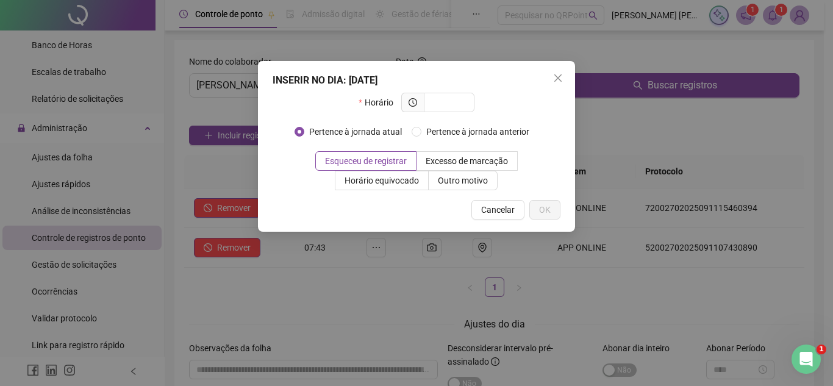
click at [412, 284] on div "INSERIR NO DIA : [DATE] Horário Pertence à jornada atual Pertence à jornada ant…" at bounding box center [416, 193] width 833 height 386
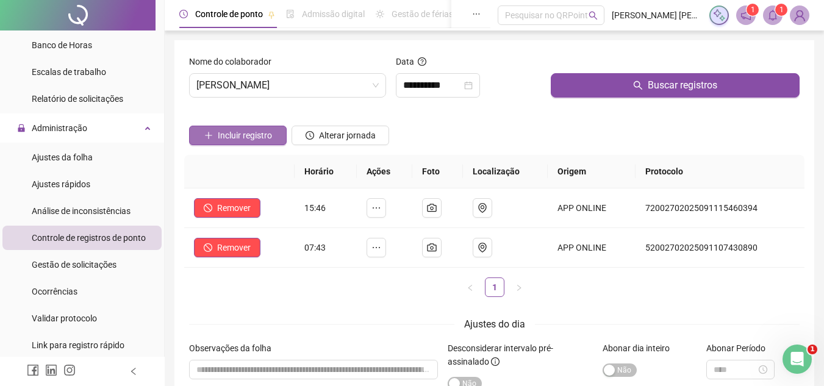
click at [245, 136] on span "Incluir registro" at bounding box center [245, 135] width 54 height 13
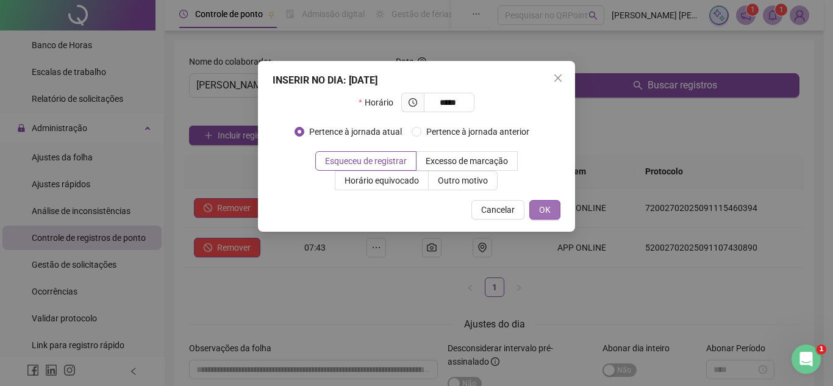
type input "*****"
click at [539, 205] on button "OK" at bounding box center [545, 210] width 31 height 20
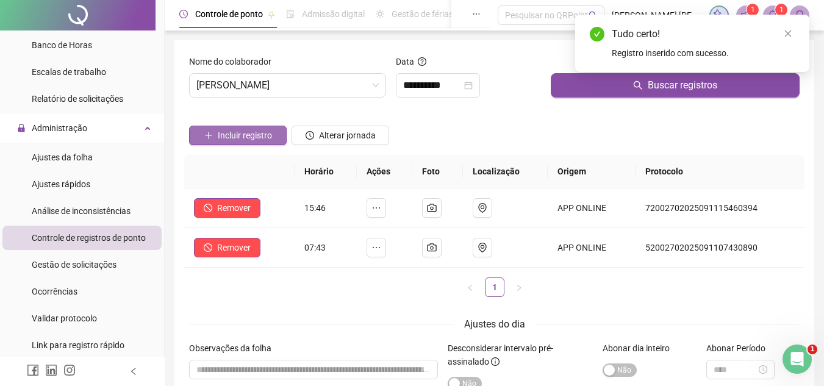
click at [254, 137] on span "Incluir registro" at bounding box center [245, 135] width 54 height 13
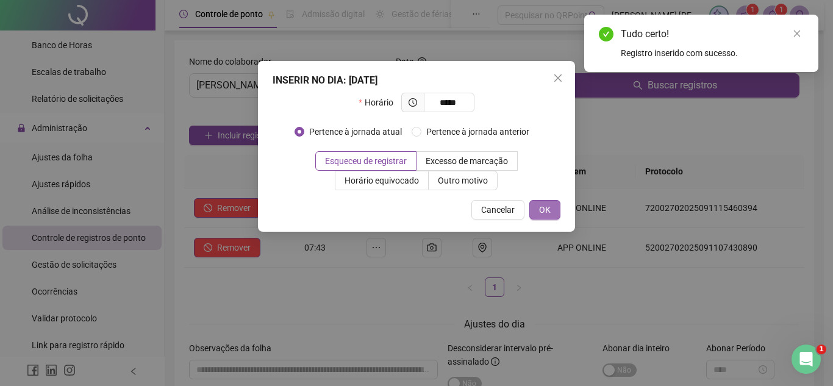
type input "*****"
click at [550, 205] on button "OK" at bounding box center [545, 210] width 31 height 20
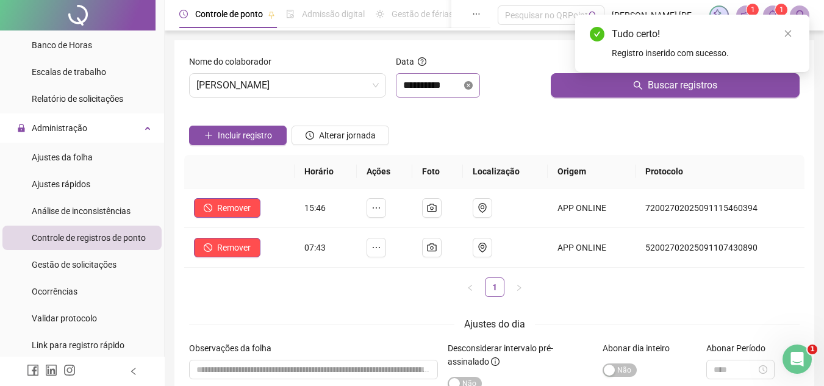
click at [473, 82] on icon "close-circle" at bounding box center [468, 85] width 9 height 9
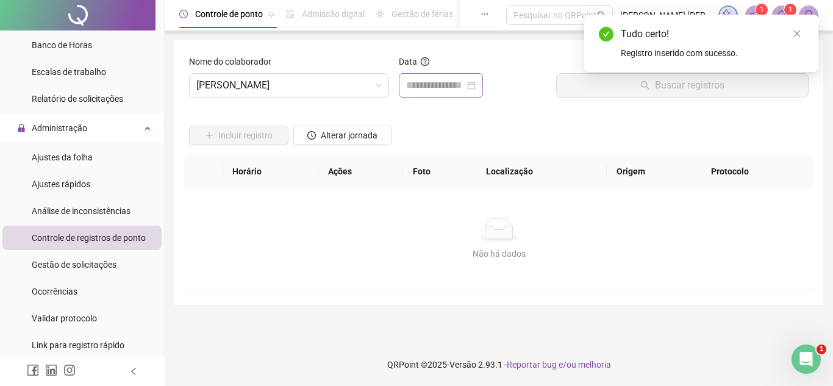
click at [476, 82] on div at bounding box center [441, 85] width 70 height 15
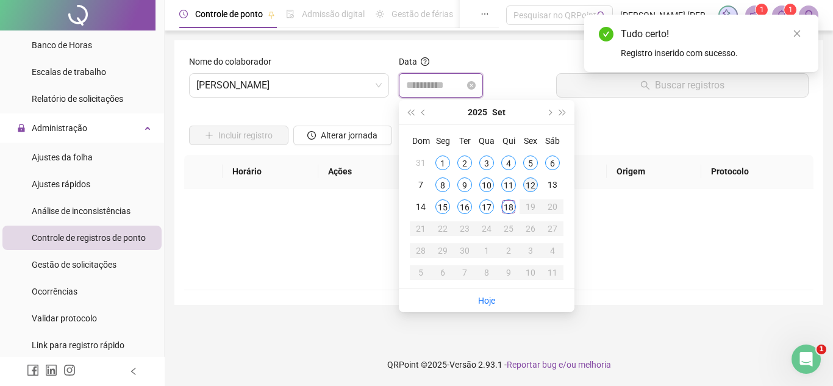
type input "**********"
drag, startPoint x: 525, startPoint y: 183, endPoint x: 589, endPoint y: 139, distance: 78.0
click at [525, 183] on div "12" at bounding box center [530, 185] width 15 height 15
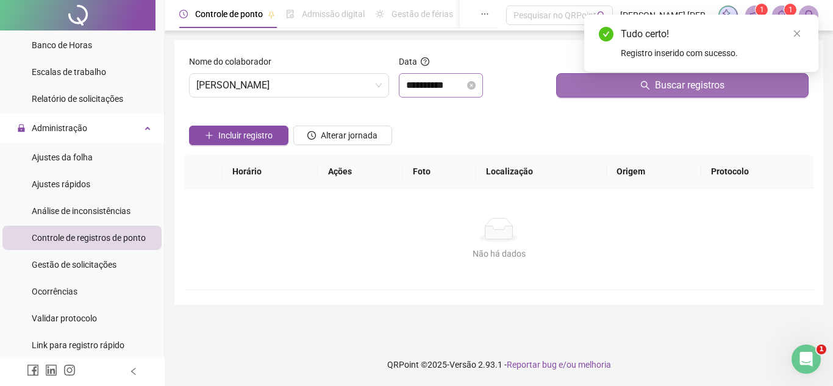
click at [610, 88] on button "Buscar registros" at bounding box center [682, 85] width 253 height 24
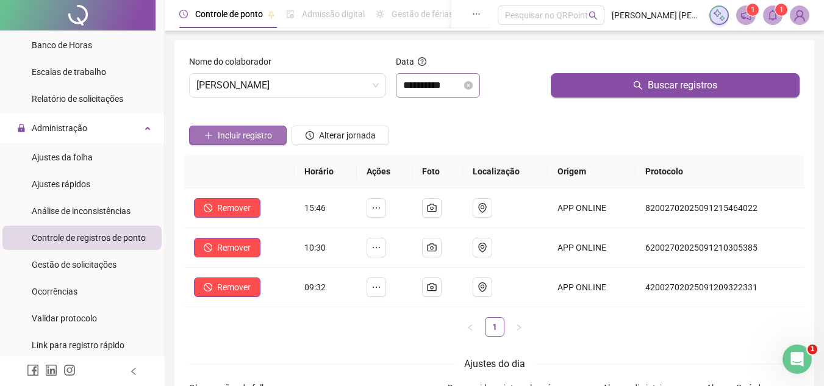
click at [243, 137] on span "Incluir registro" at bounding box center [245, 135] width 54 height 13
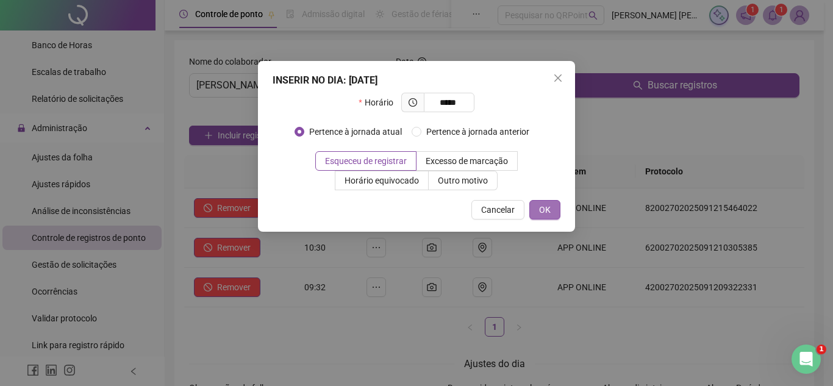
type input "*****"
click at [540, 212] on span "OK" at bounding box center [545, 209] width 12 height 13
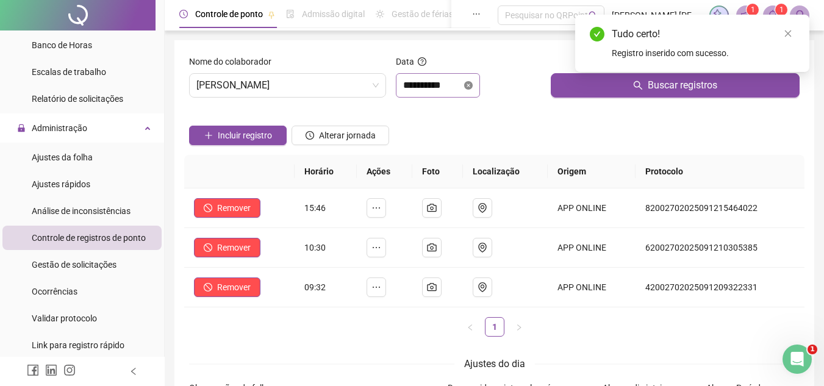
click at [473, 84] on icon "close-circle" at bounding box center [468, 85] width 9 height 9
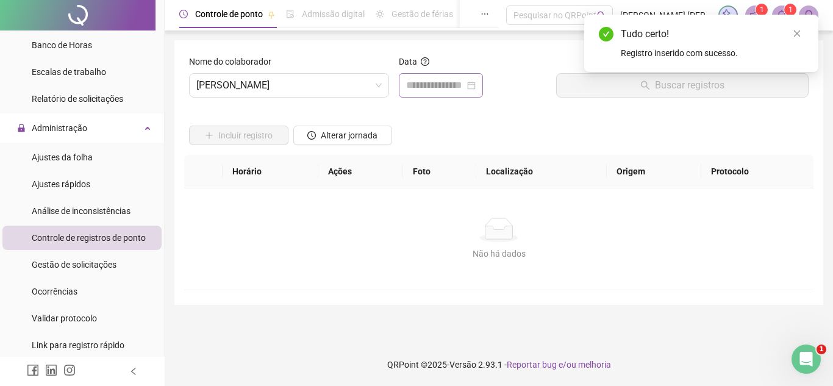
click at [476, 84] on div at bounding box center [441, 85] width 70 height 15
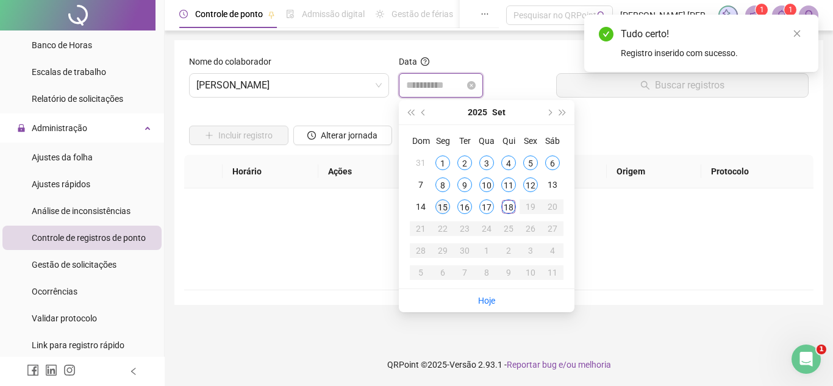
type input "**********"
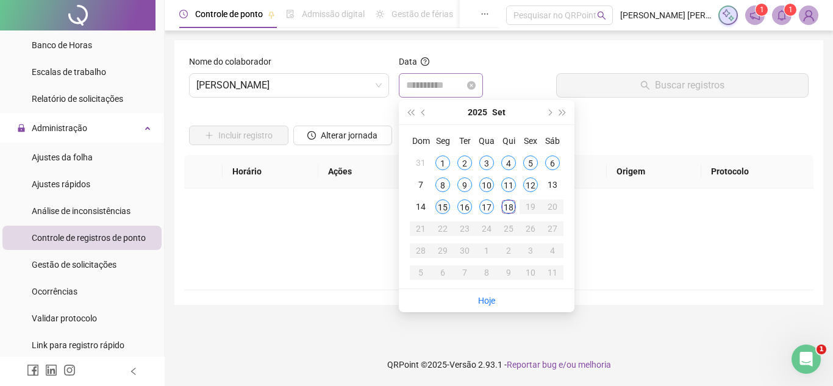
click at [447, 201] on div "15" at bounding box center [443, 207] width 15 height 15
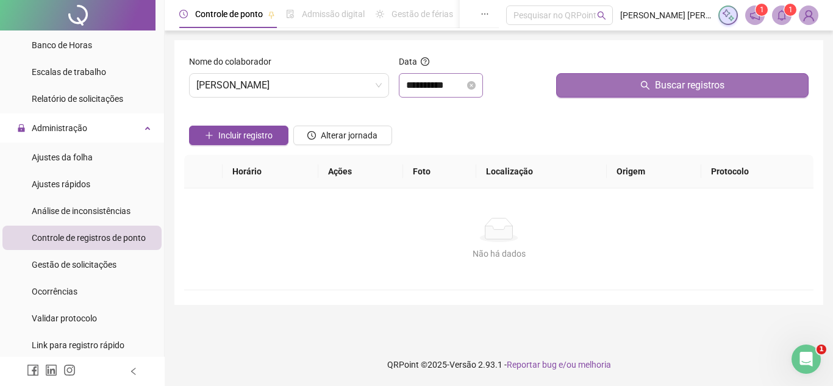
click at [578, 90] on button "Buscar registros" at bounding box center [682, 85] width 253 height 24
